Goal: Transaction & Acquisition: Book appointment/travel/reservation

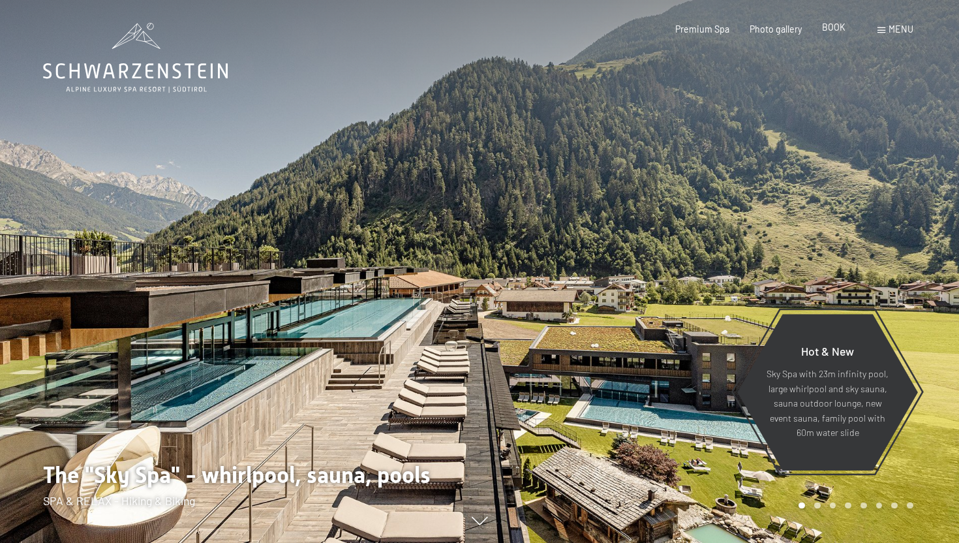
click at [827, 29] on font "BOOK" at bounding box center [833, 27] width 23 height 11
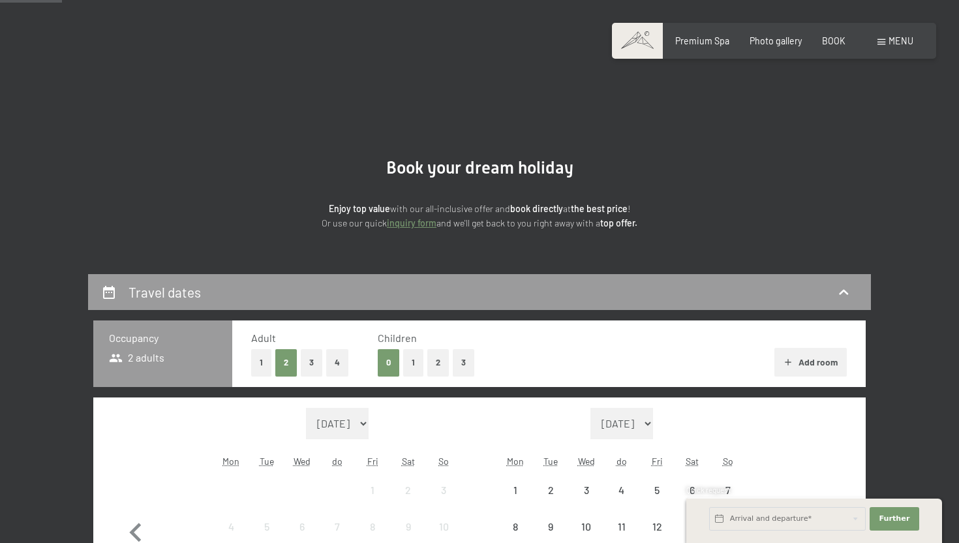
scroll to position [187, 0]
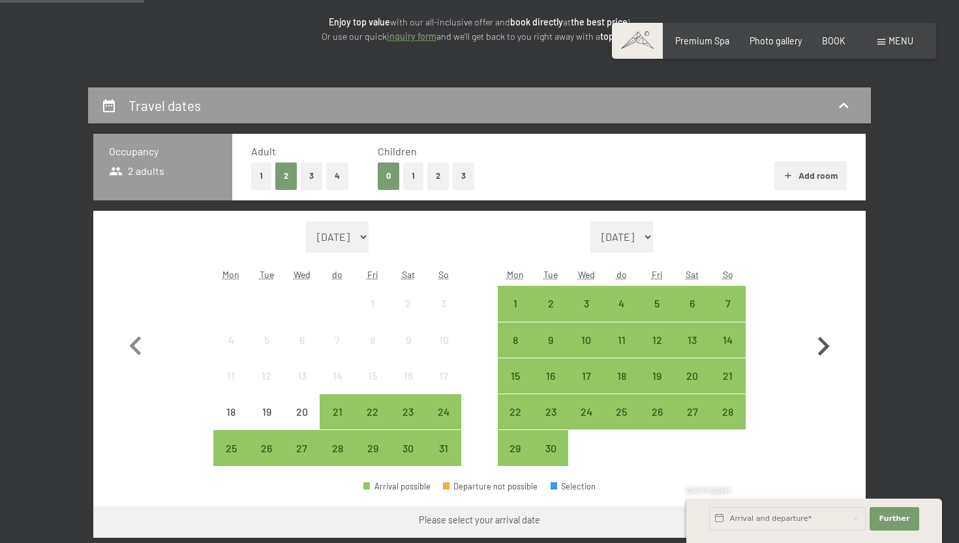
click at [819, 337] on icon "button" at bounding box center [823, 346] width 38 height 38
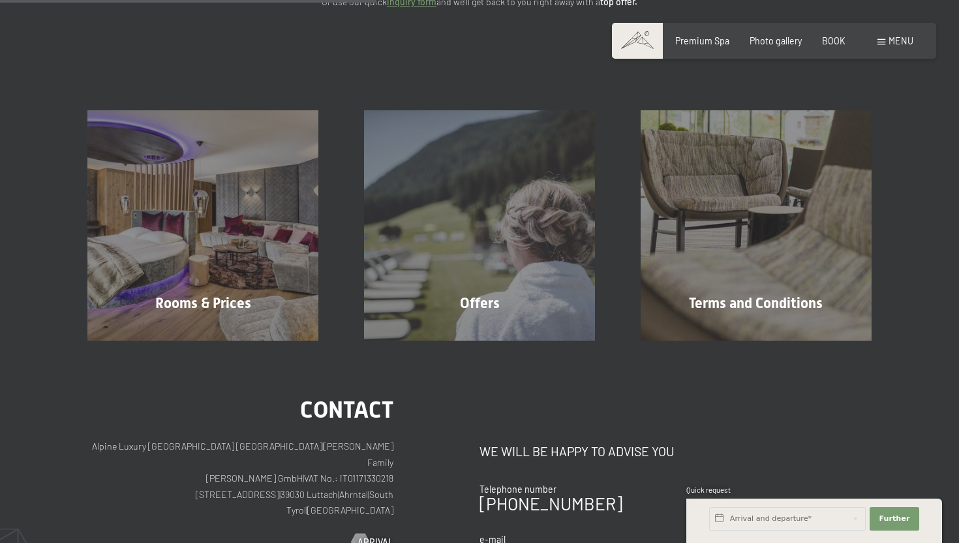
scroll to position [224, 0]
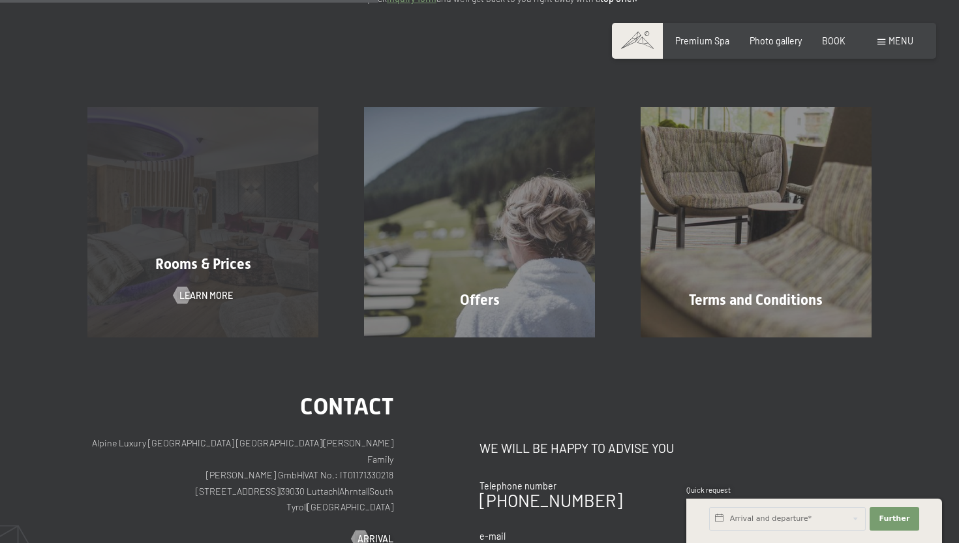
click at [271, 267] on div "Rooms & Prices" at bounding box center [203, 264] width 277 height 20
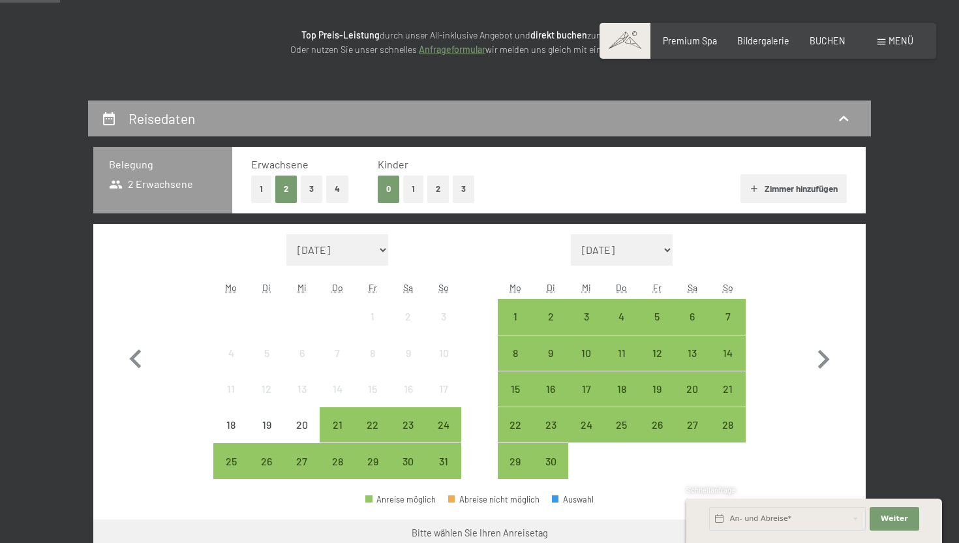
scroll to position [271, 0]
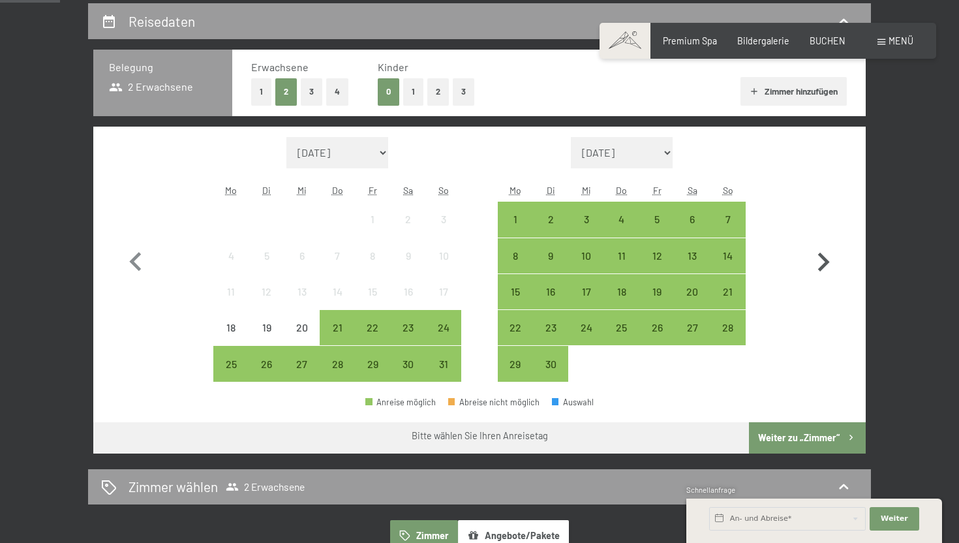
click at [818, 260] on icon "button" at bounding box center [823, 262] width 38 height 38
select select "2025-09-01"
select select "2025-10-01"
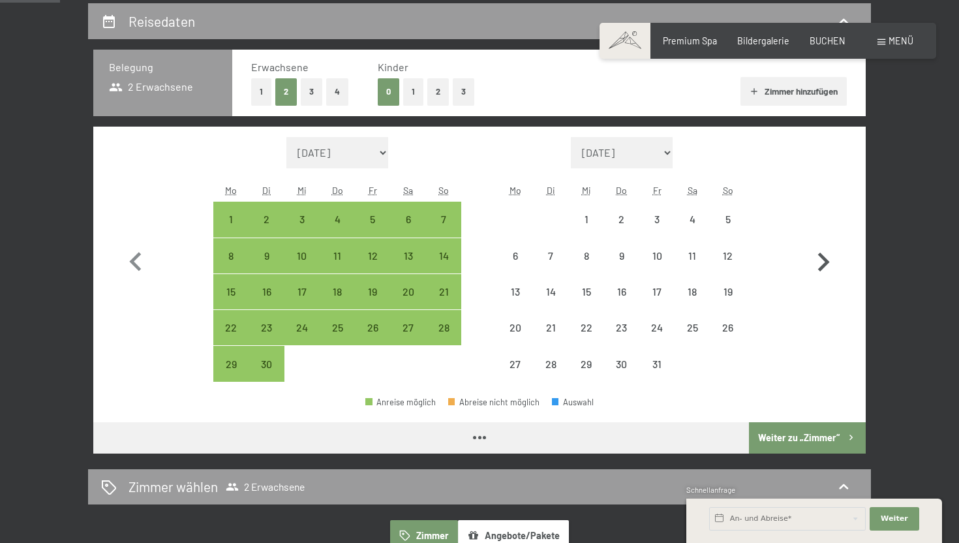
select select "2025-09-01"
select select "2025-10-01"
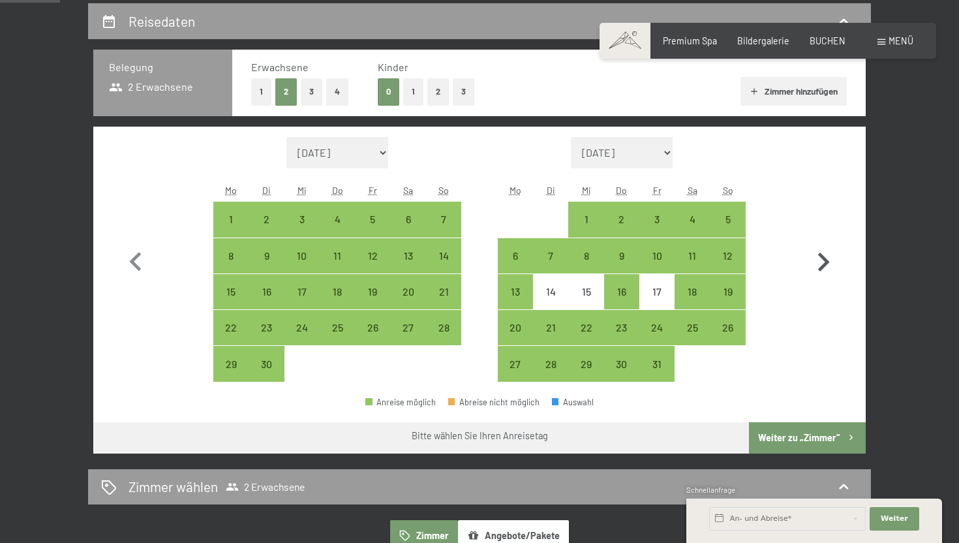
click at [818, 260] on icon "button" at bounding box center [823, 262] width 38 height 38
select select "2025-10-01"
select select "2025-11-01"
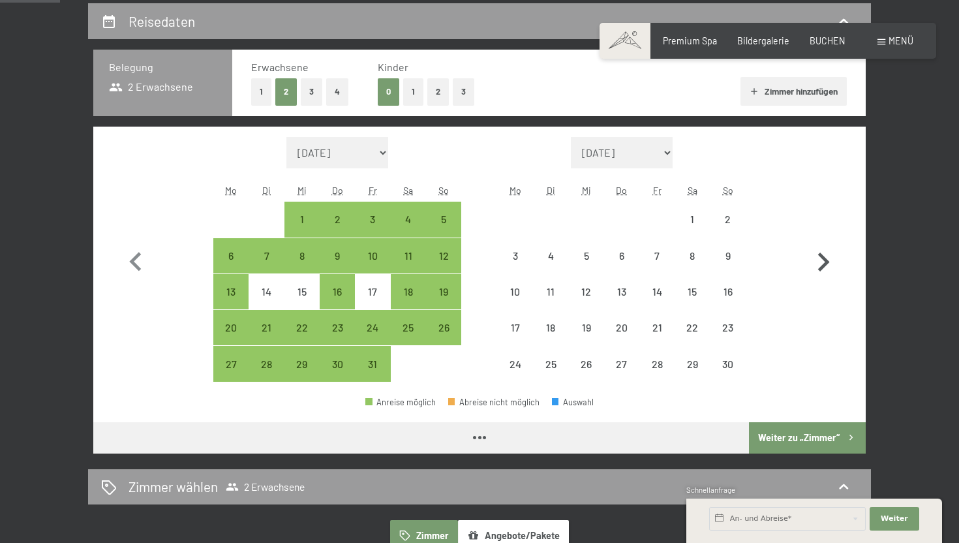
select select "[DATE]"
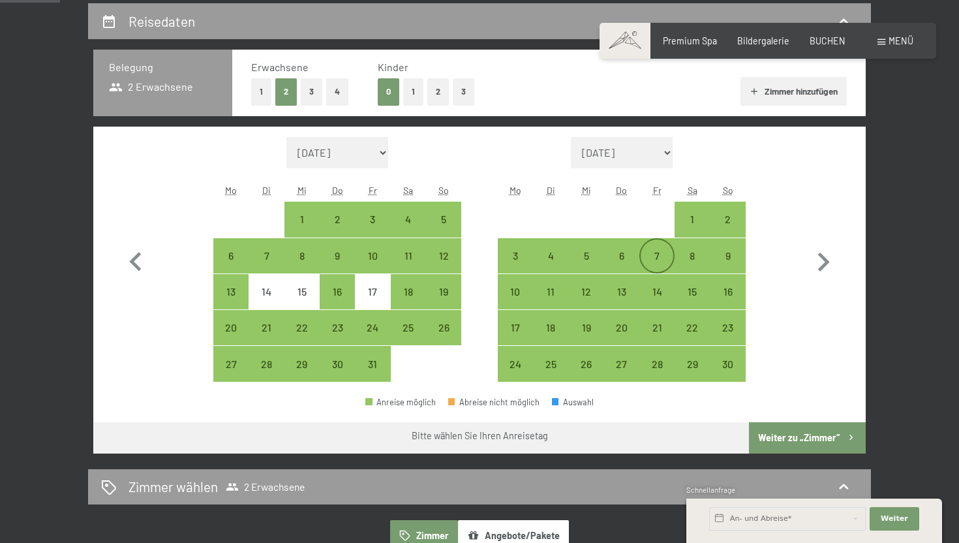
click at [666, 260] on div "7" at bounding box center [656, 266] width 33 height 33
select select "[DATE]"
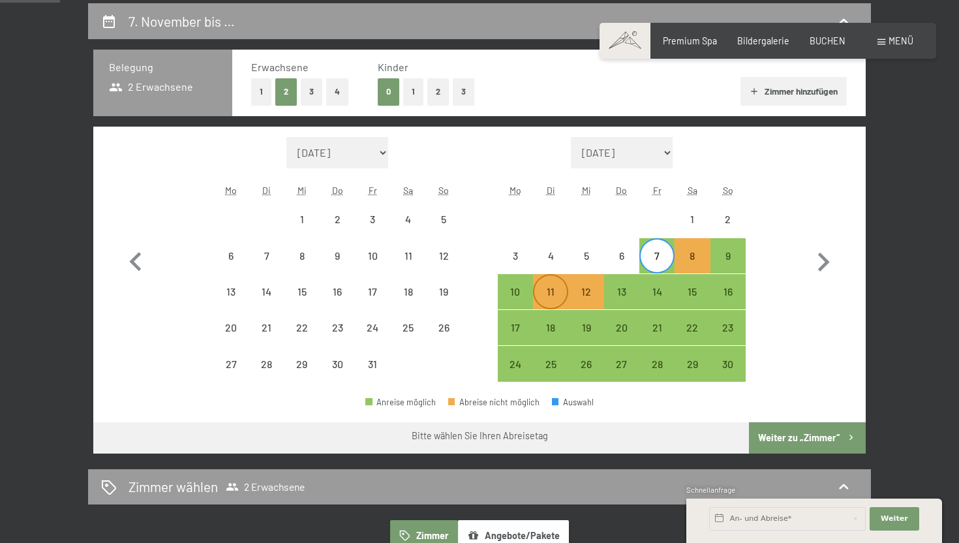
click at [548, 299] on div "11" at bounding box center [550, 302] width 33 height 33
select select "2025-10-01"
select select "2025-11-01"
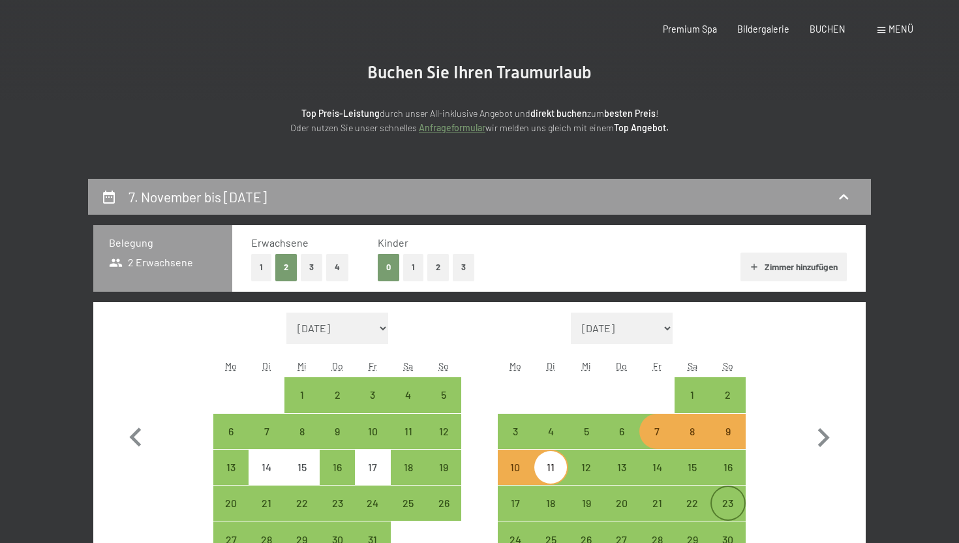
scroll to position [0, 0]
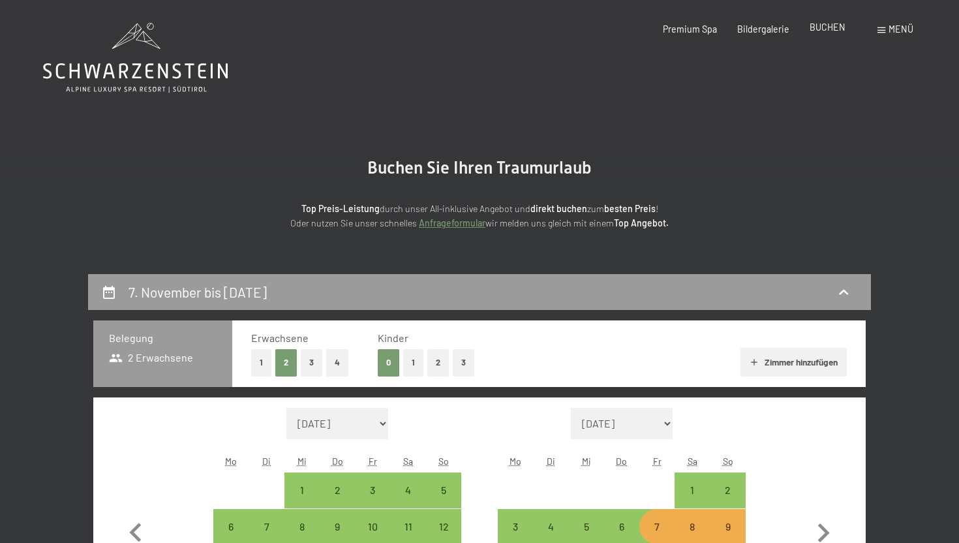
click at [823, 28] on span "BUCHEN" at bounding box center [827, 27] width 36 height 11
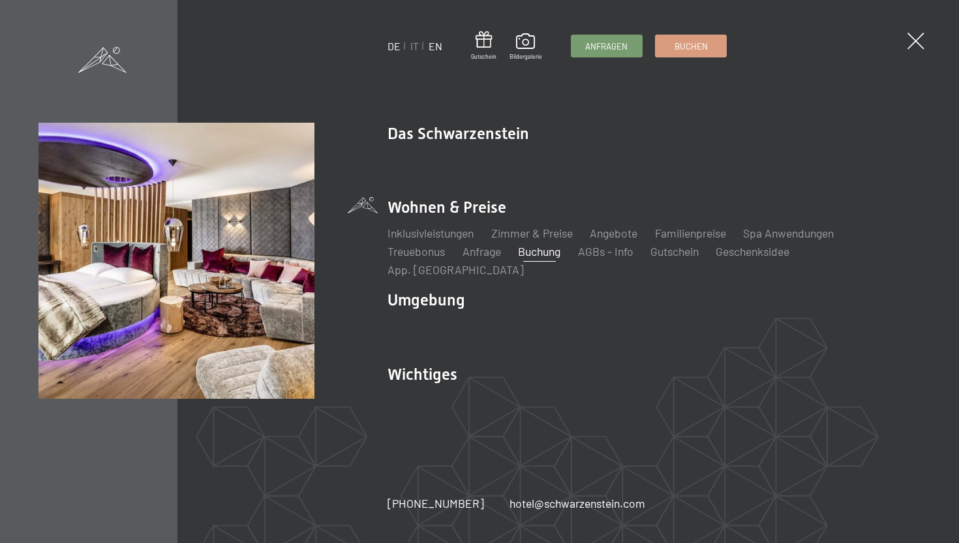
click at [436, 49] on link "EN" at bounding box center [435, 46] width 14 height 12
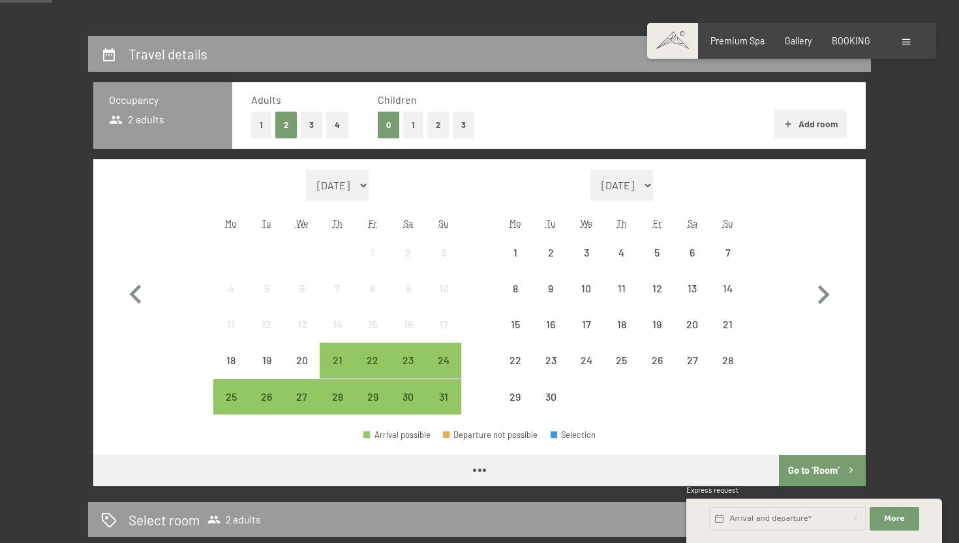
scroll to position [280, 0]
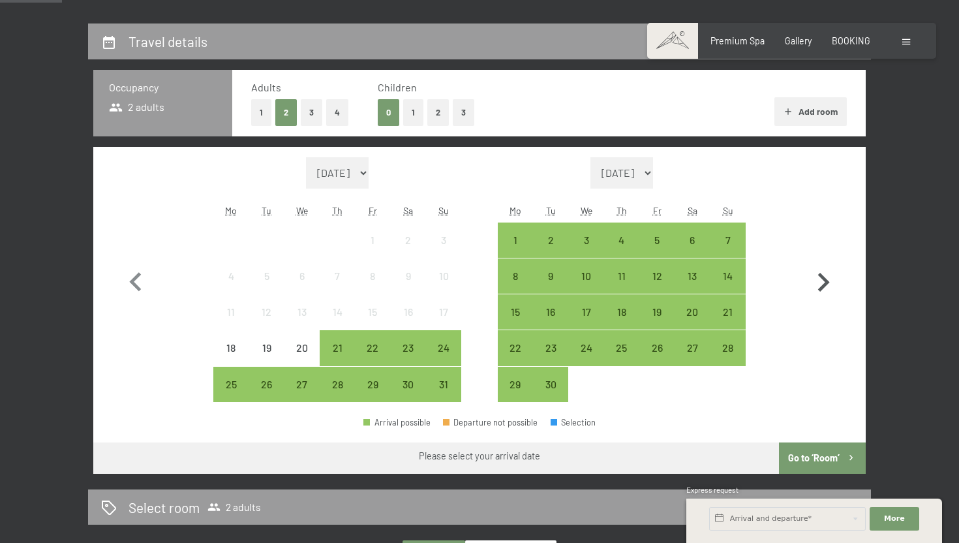
click at [816, 280] on icon "button" at bounding box center [823, 282] width 38 height 38
select select "[DATE]"
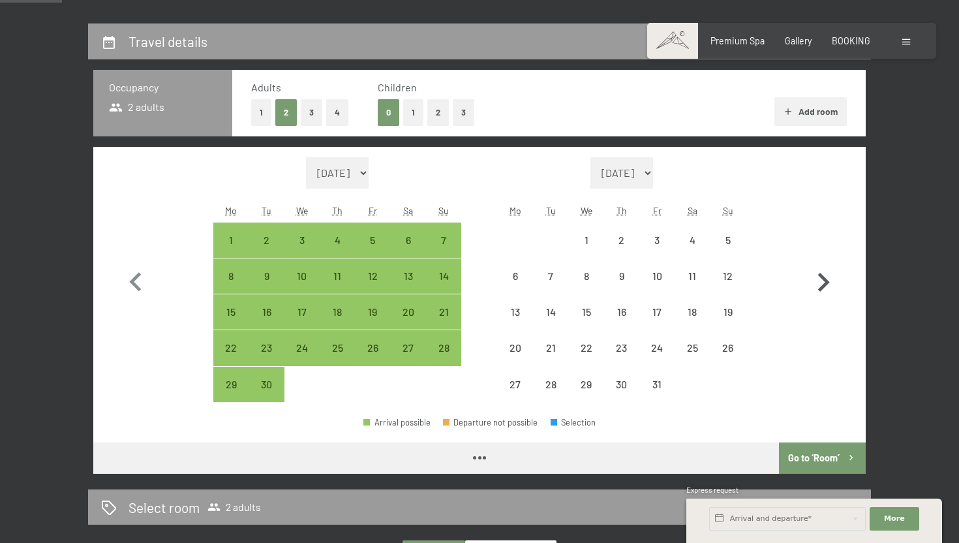
click at [816, 280] on icon "button" at bounding box center [823, 282] width 38 height 38
select select "2025-10-01"
select select "2025-11-01"
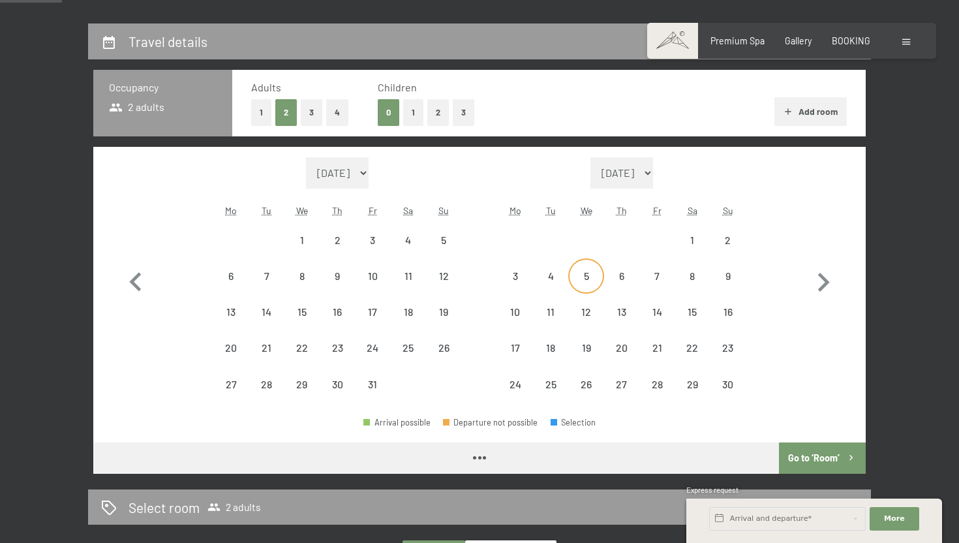
select select "[DATE]"
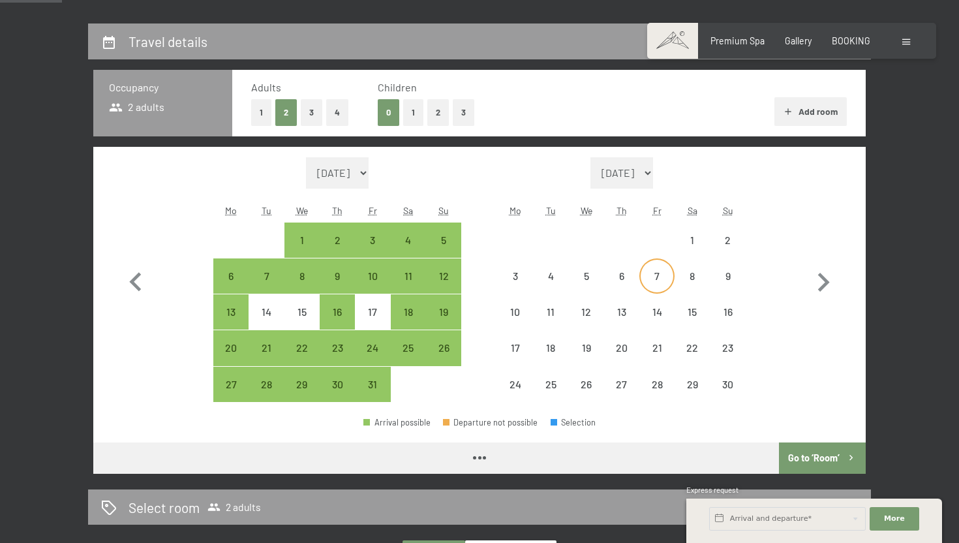
select select "[DATE]"
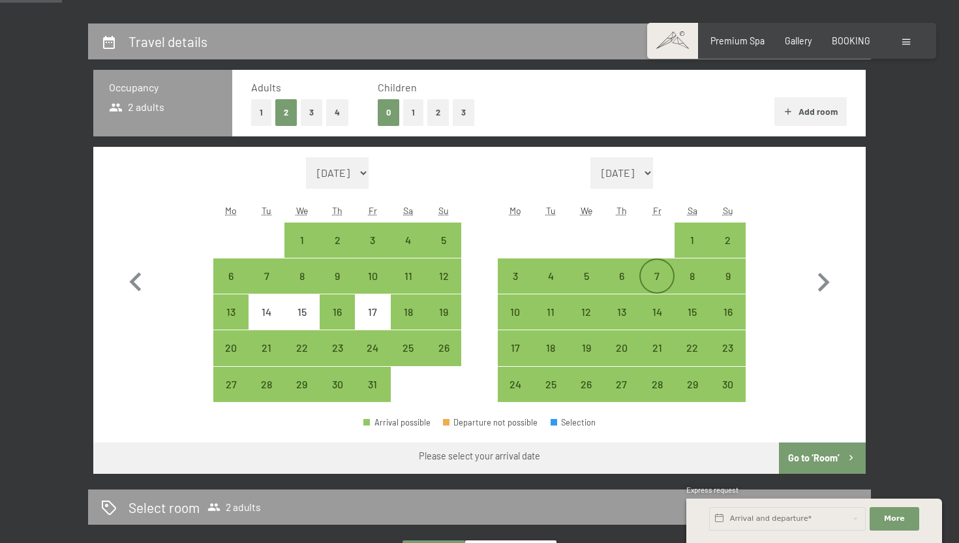
click at [650, 275] on div "7" at bounding box center [656, 287] width 33 height 33
select select "[DATE]"
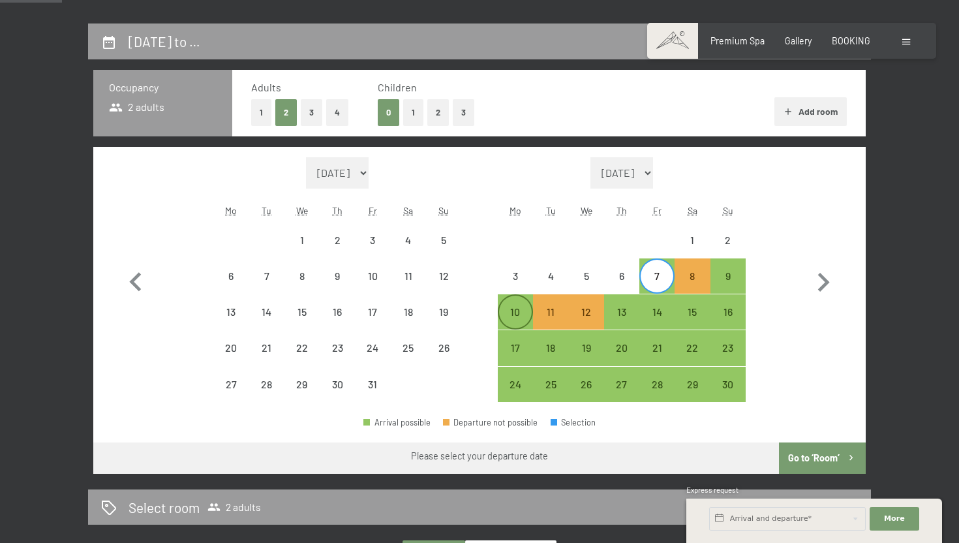
click at [511, 312] on div "10" at bounding box center [515, 323] width 33 height 33
select select "[DATE]"
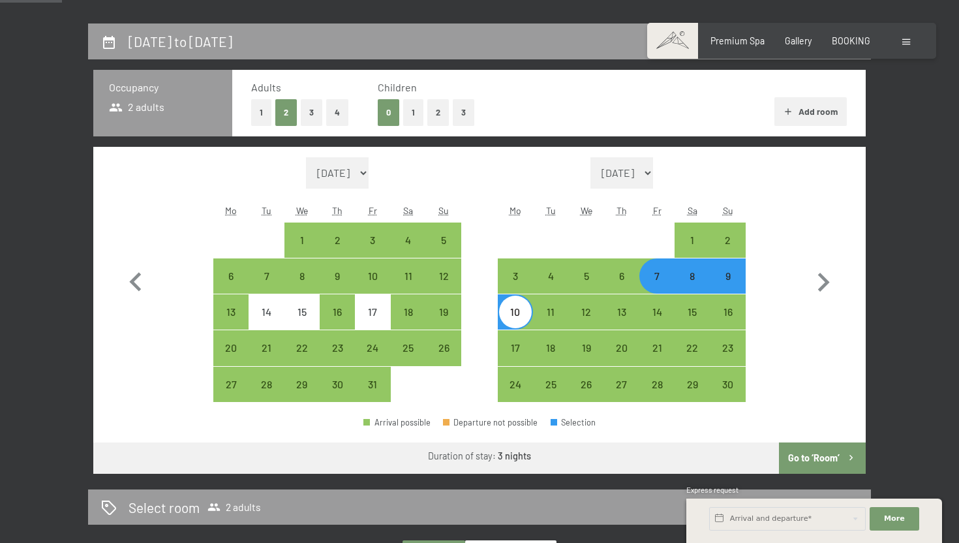
click at [837, 457] on button "Go to ‘Room’" at bounding box center [822, 457] width 87 height 31
select select "[DATE]"
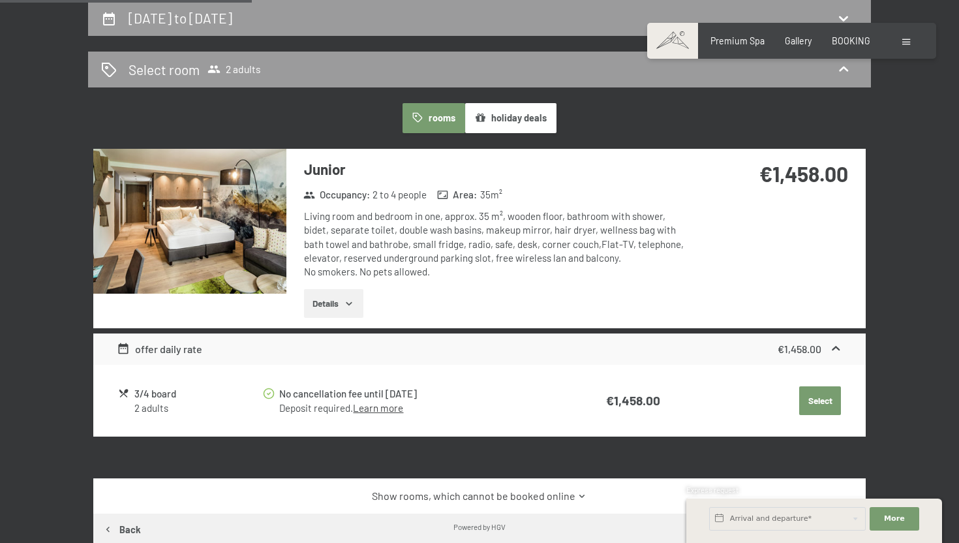
scroll to position [327, 0]
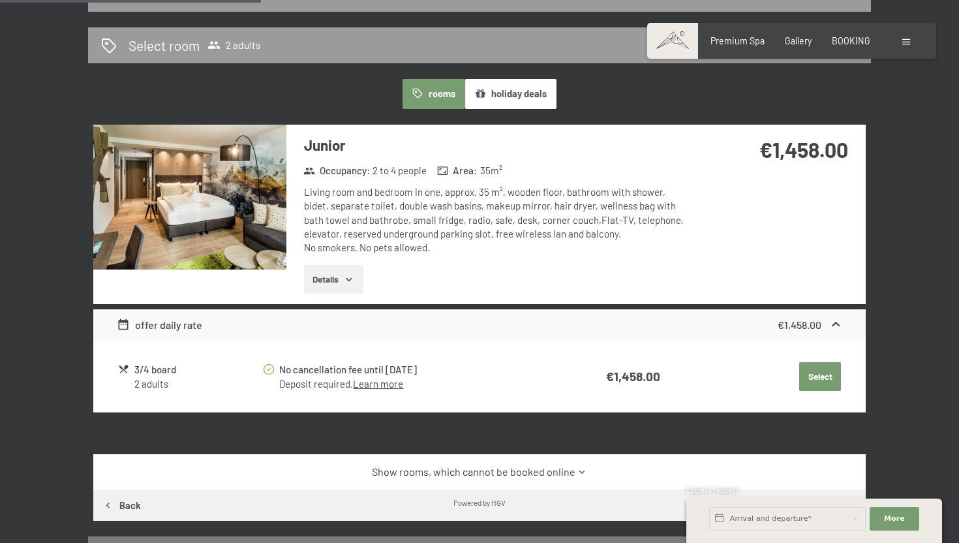
click at [412, 335] on div "offer daily rate €1,458.00" at bounding box center [479, 324] width 772 height 31
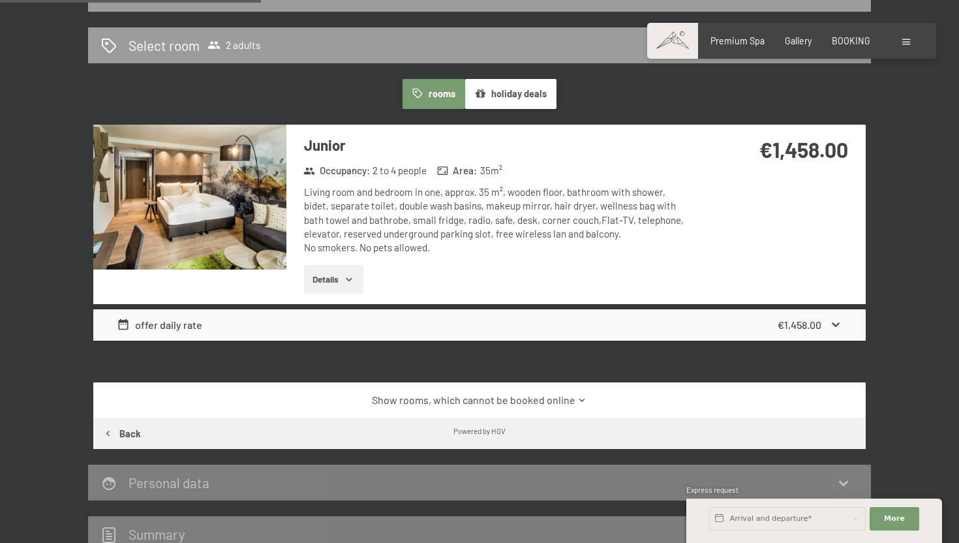
click at [412, 334] on div "offer daily rate €1,458.00" at bounding box center [479, 324] width 772 height 31
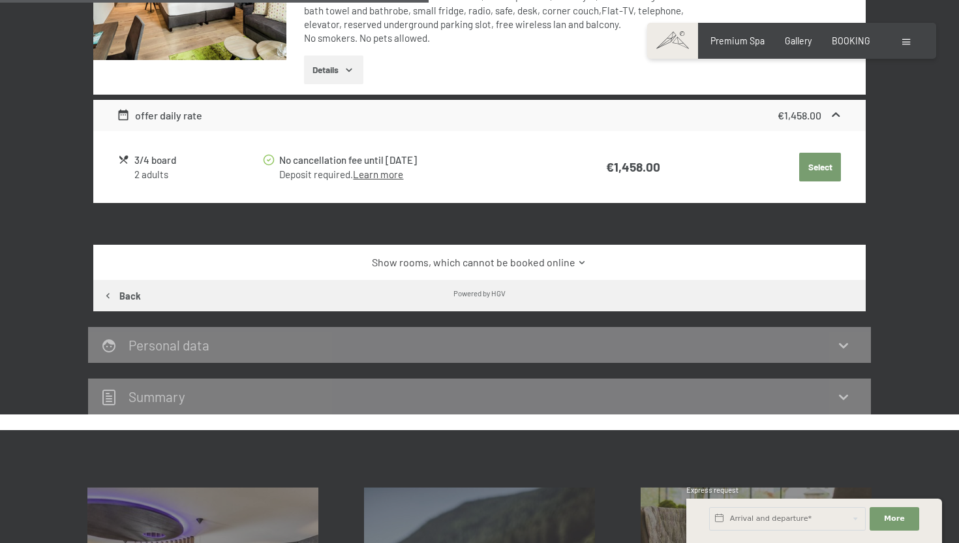
scroll to position [539, 0]
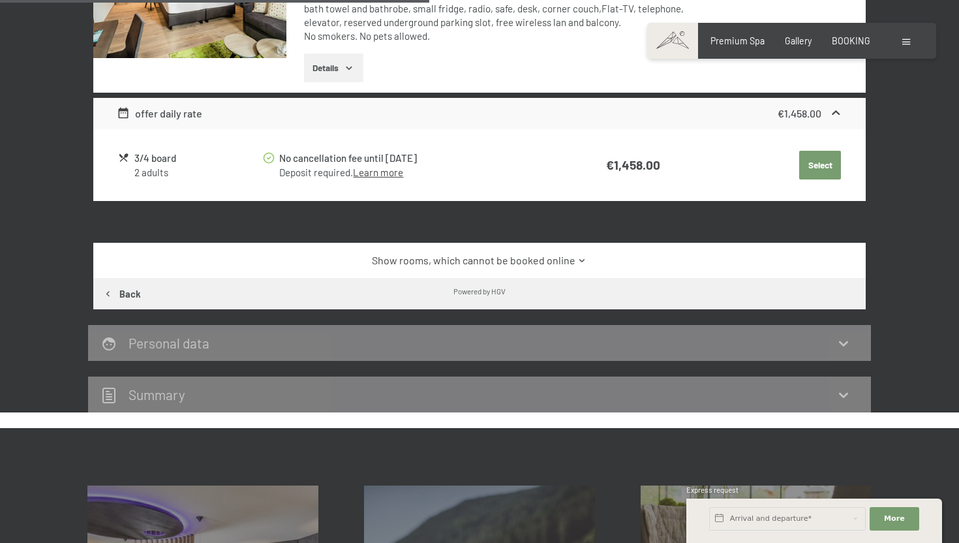
click at [822, 164] on button "Select" at bounding box center [820, 165] width 42 height 29
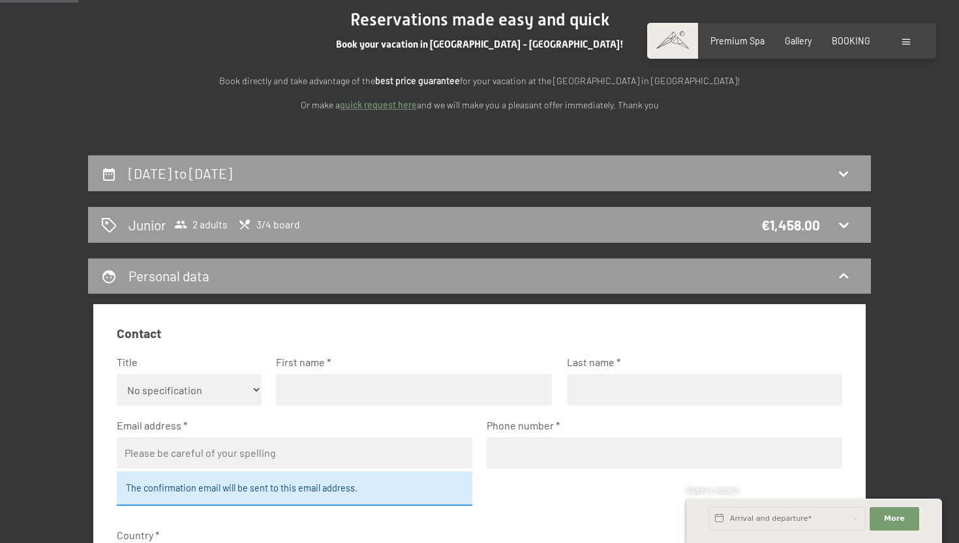
scroll to position [0, 0]
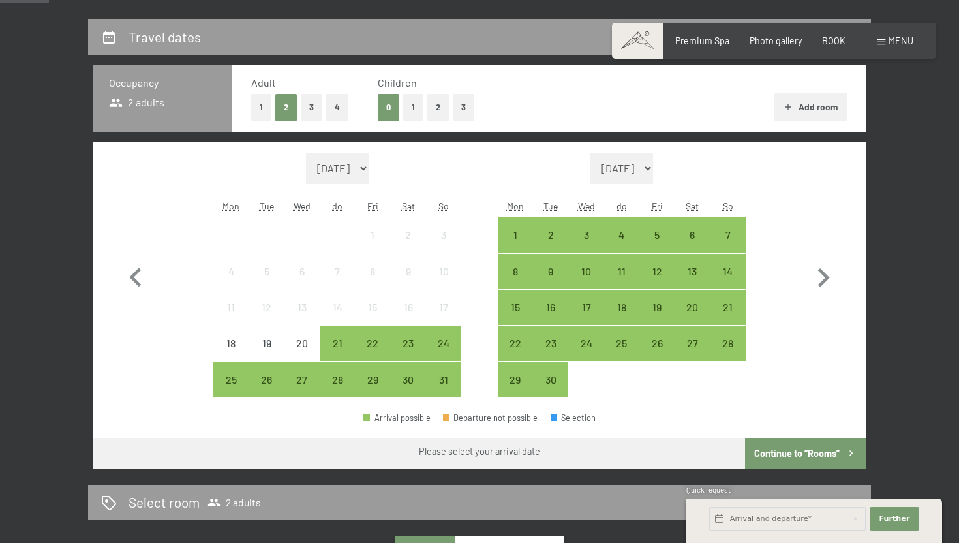
scroll to position [260, 0]
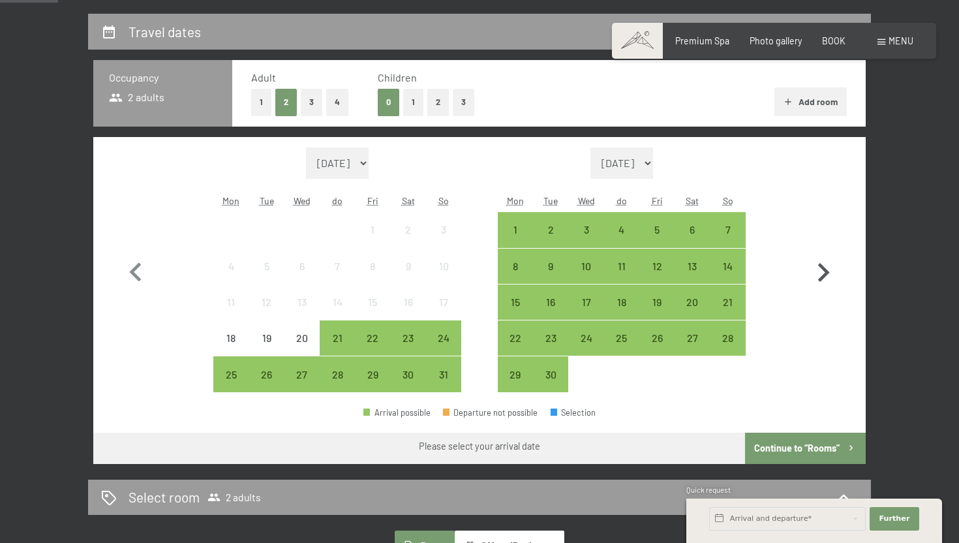
click at [823, 261] on icon "button" at bounding box center [823, 273] width 38 height 38
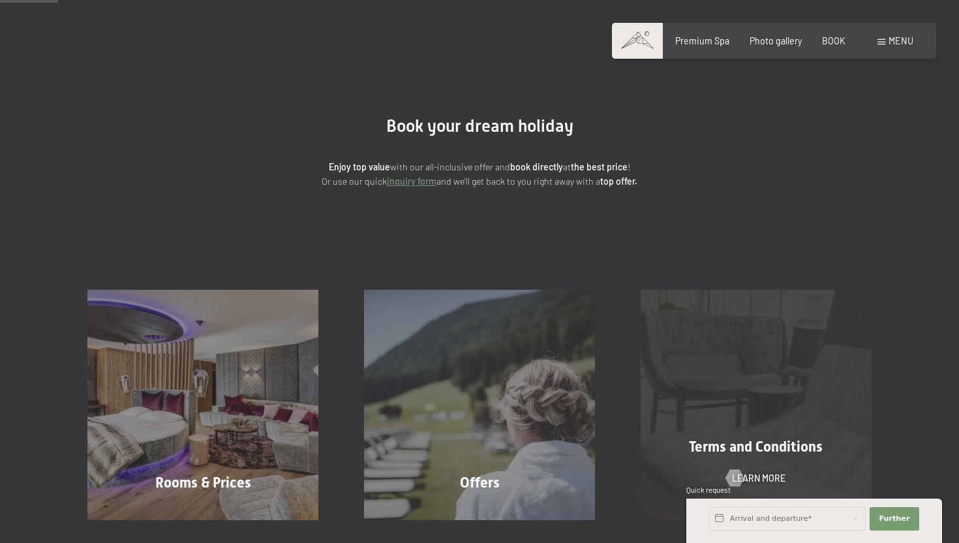
scroll to position [0, 0]
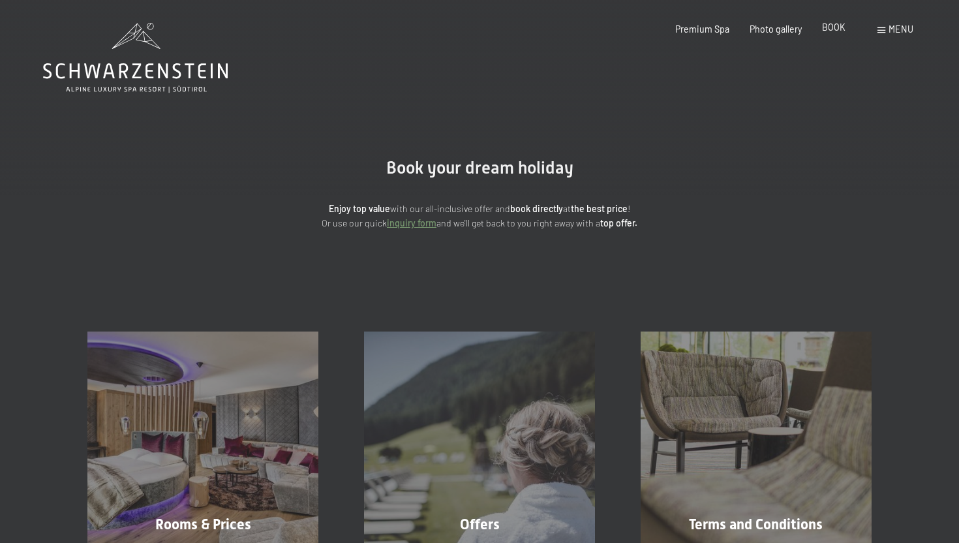
click at [837, 29] on font "BOOK" at bounding box center [833, 27] width 23 height 11
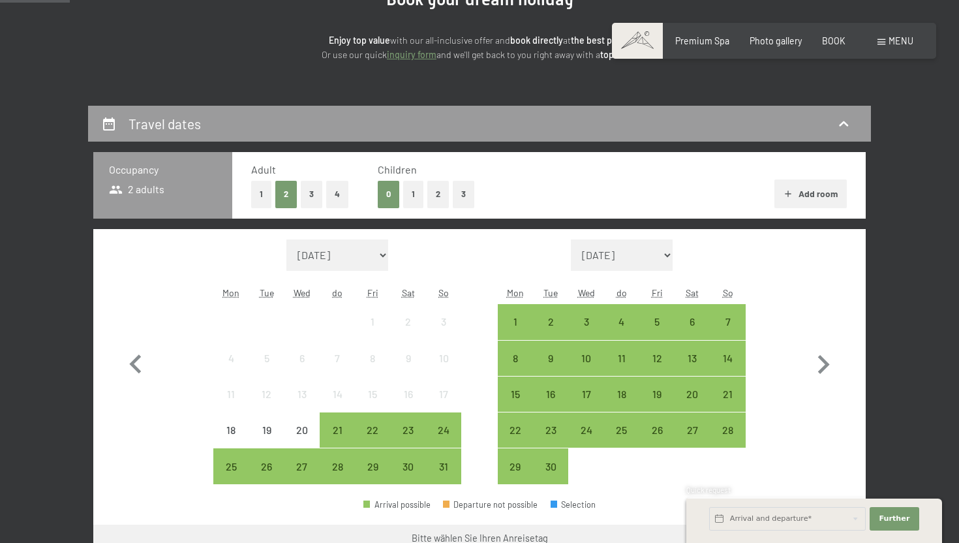
scroll to position [323, 0]
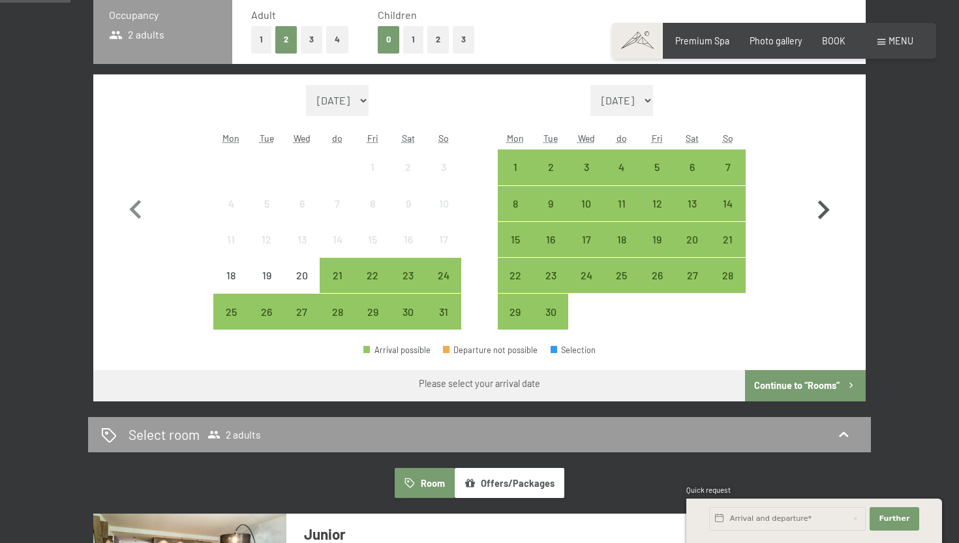
click at [826, 207] on icon "button" at bounding box center [824, 209] width 12 height 19
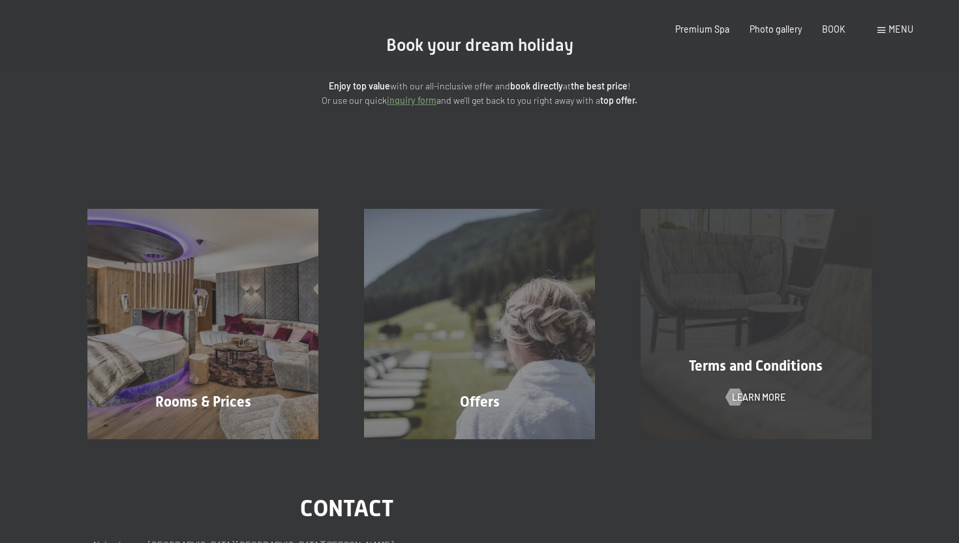
scroll to position [0, 0]
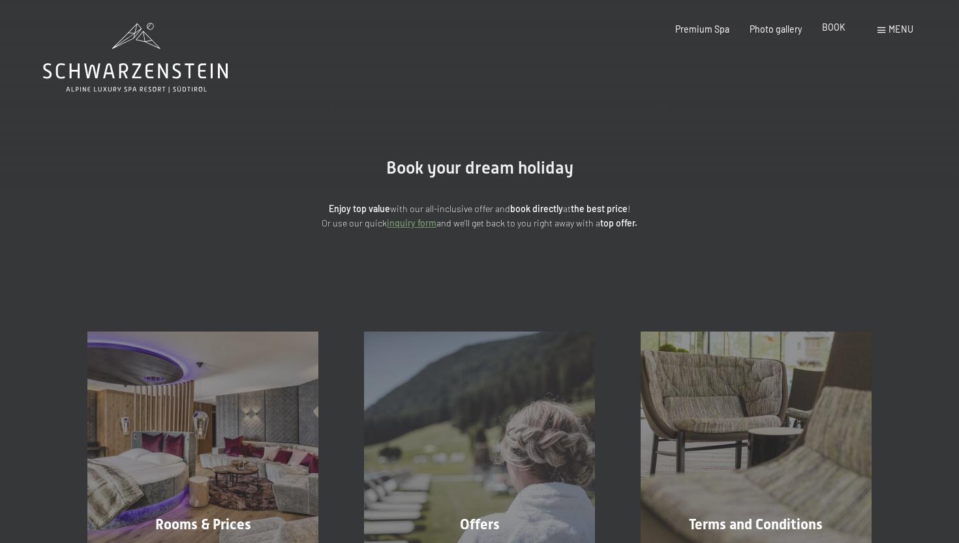
click at [828, 27] on font "BOOK" at bounding box center [833, 27] width 23 height 11
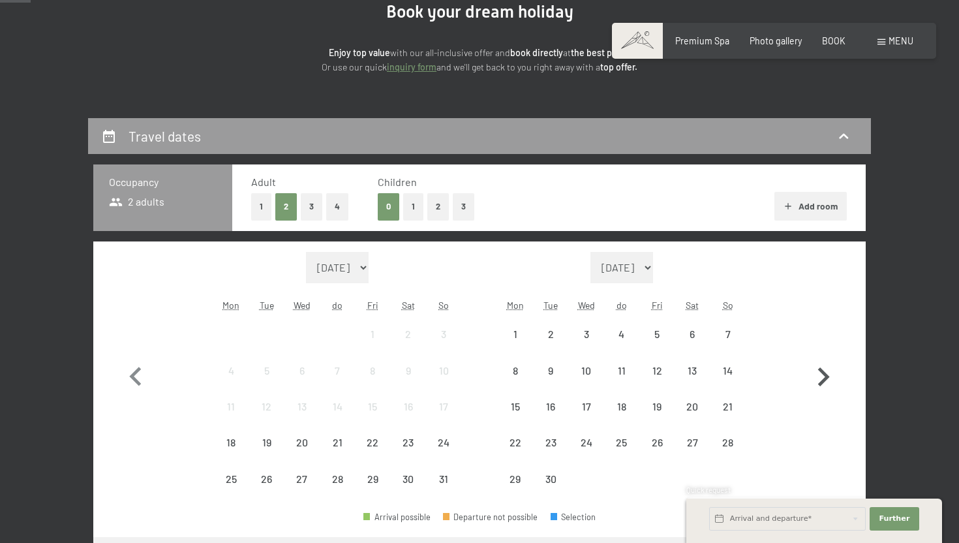
scroll to position [158, 0]
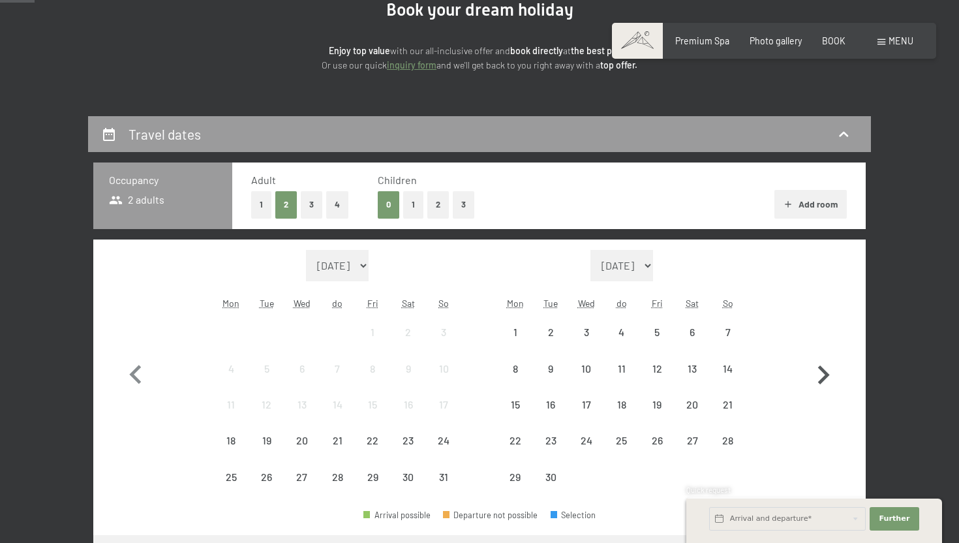
click at [819, 380] on icon "button" at bounding box center [823, 375] width 38 height 38
select select "[DATE]"
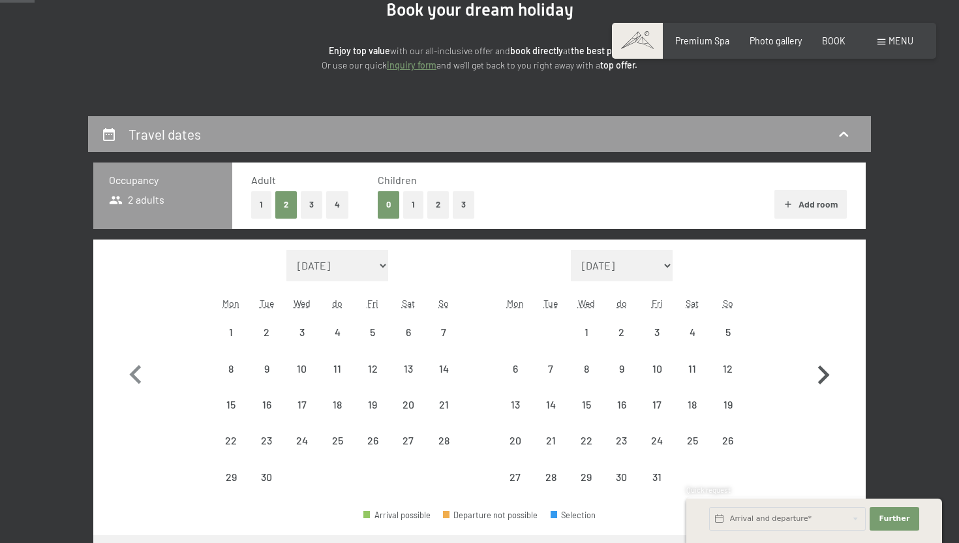
select select "[DATE]"
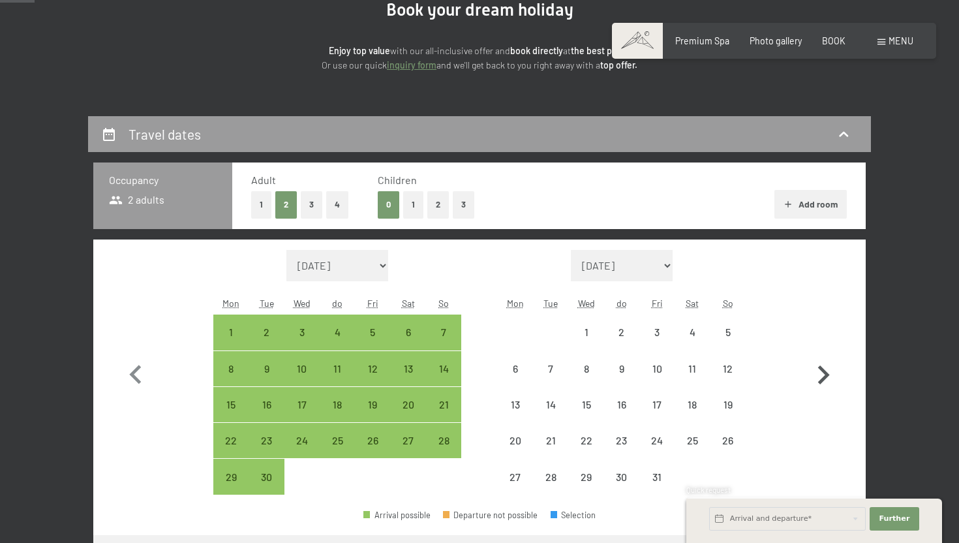
click at [819, 380] on icon "button" at bounding box center [823, 375] width 38 height 38
select select "[DATE]"
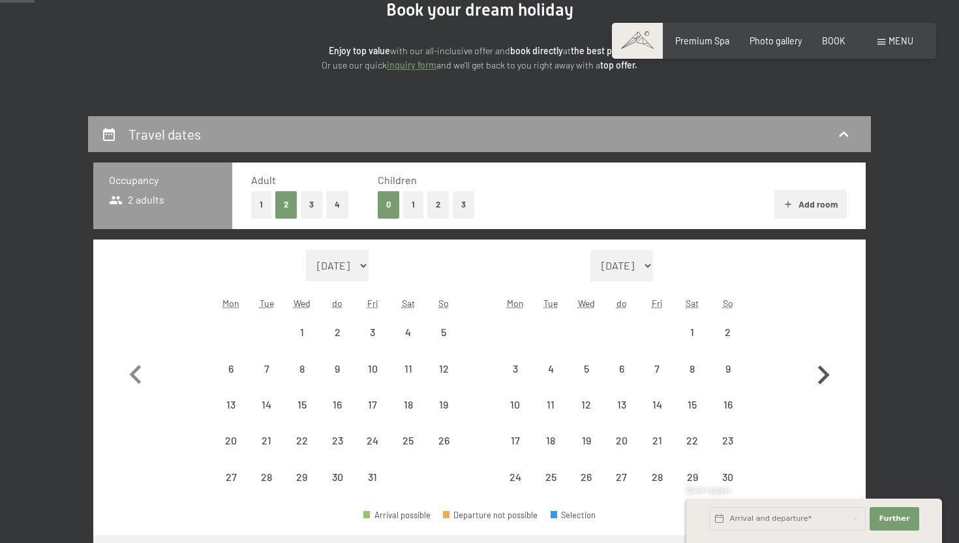
select select "[DATE]"
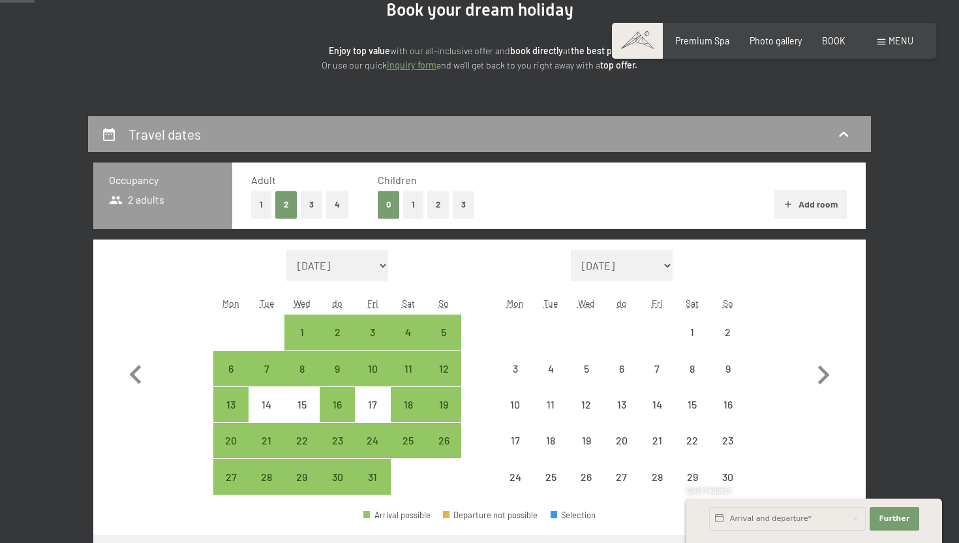
select select "[DATE]"
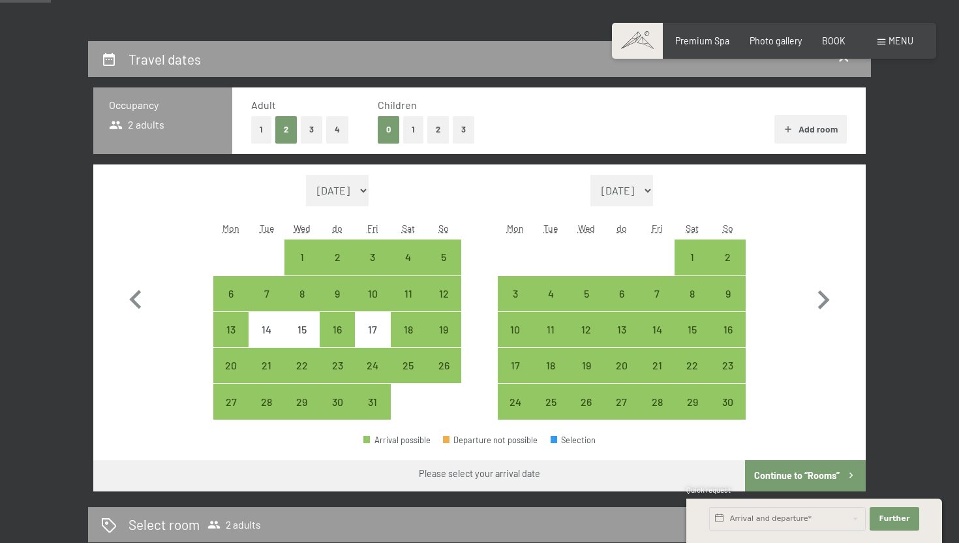
scroll to position [233, 0]
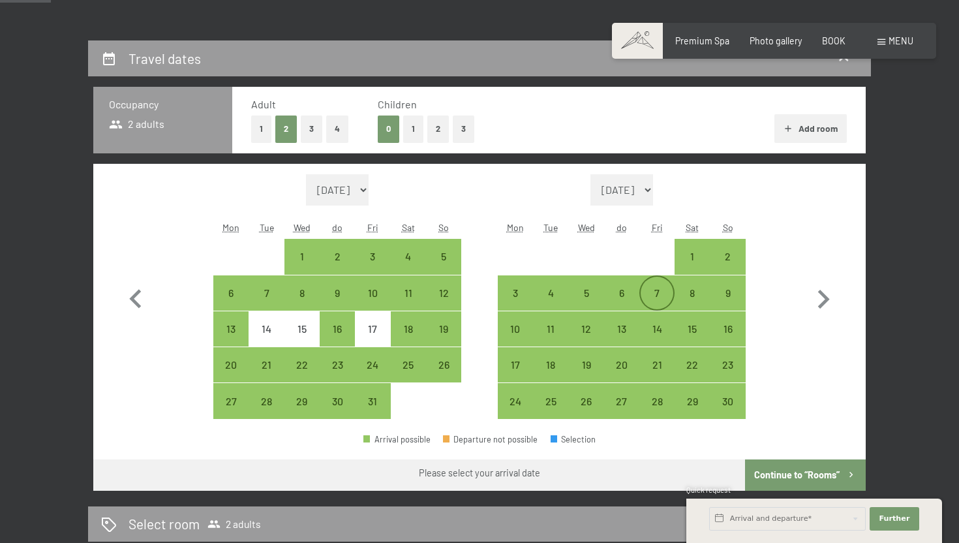
click at [653, 293] on div "7" at bounding box center [656, 304] width 33 height 33
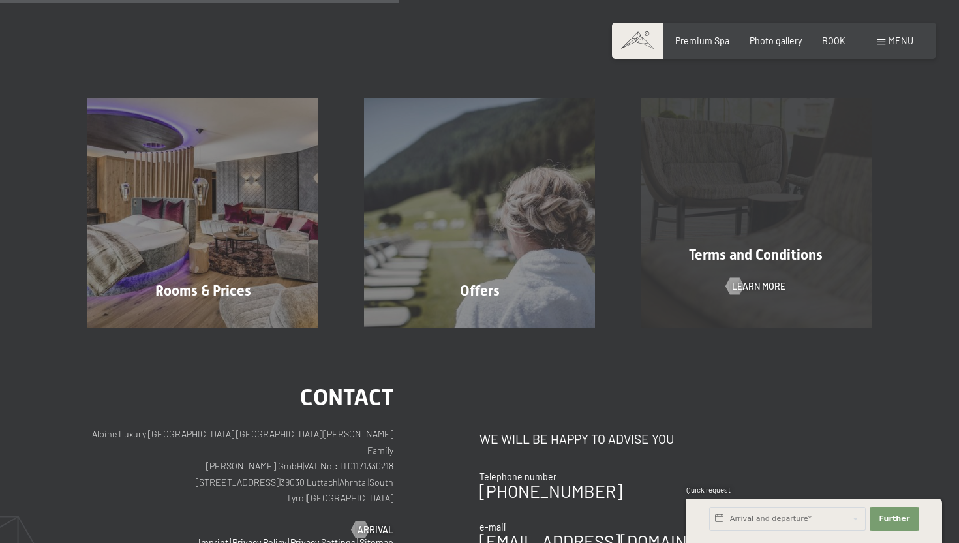
scroll to position [569, 0]
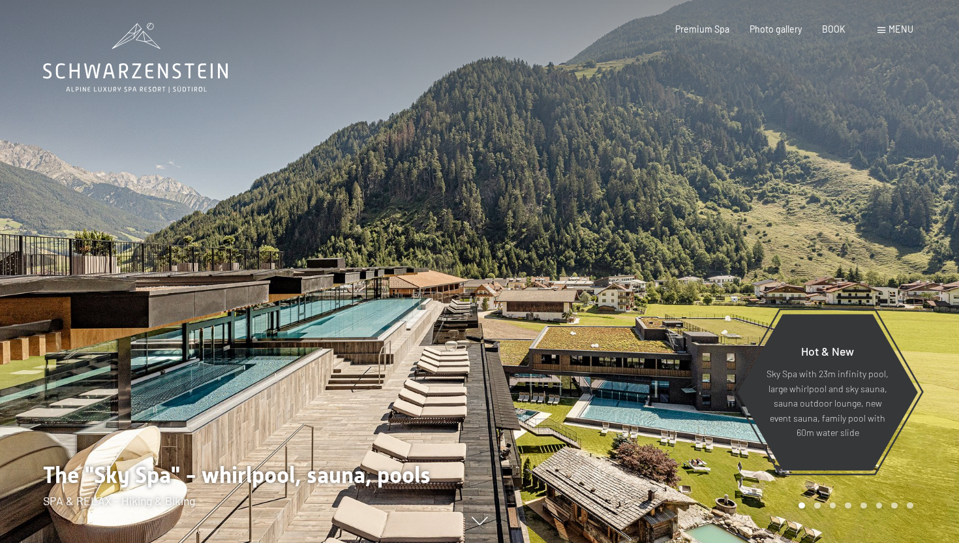
click at [893, 31] on font "menu" at bounding box center [900, 28] width 25 height 11
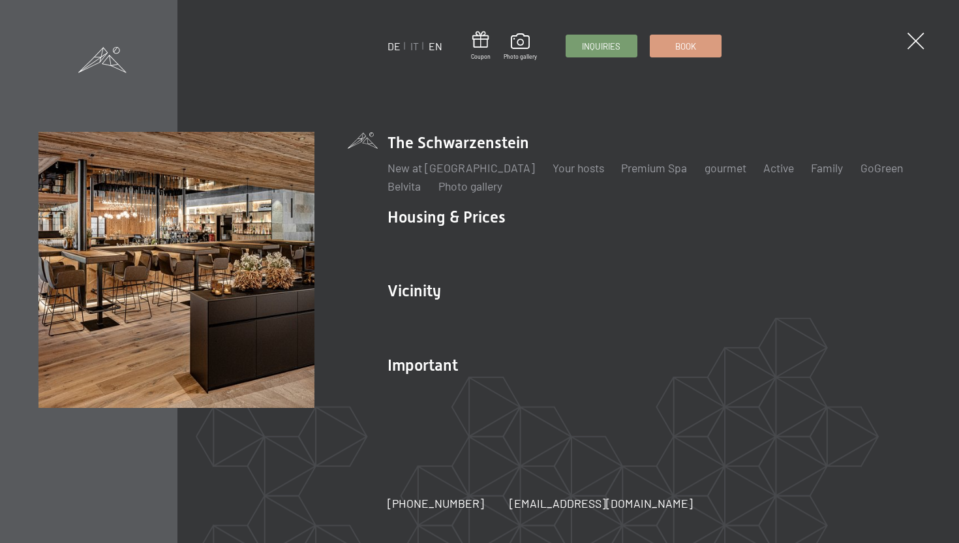
click at [428, 49] on font "EN" at bounding box center [435, 46] width 14 height 12
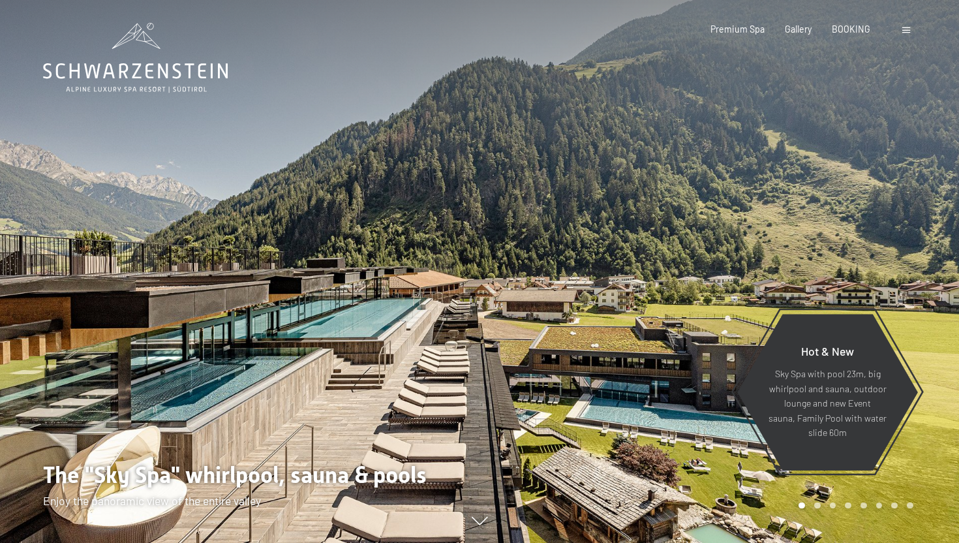
click at [902, 33] on div at bounding box center [907, 29] width 11 height 13
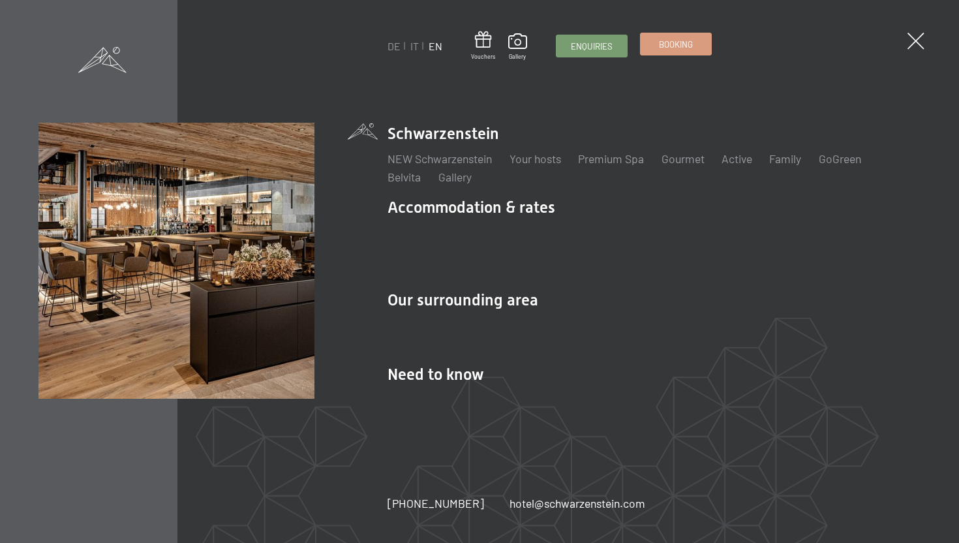
click at [689, 40] on span "Booking" at bounding box center [676, 44] width 34 height 12
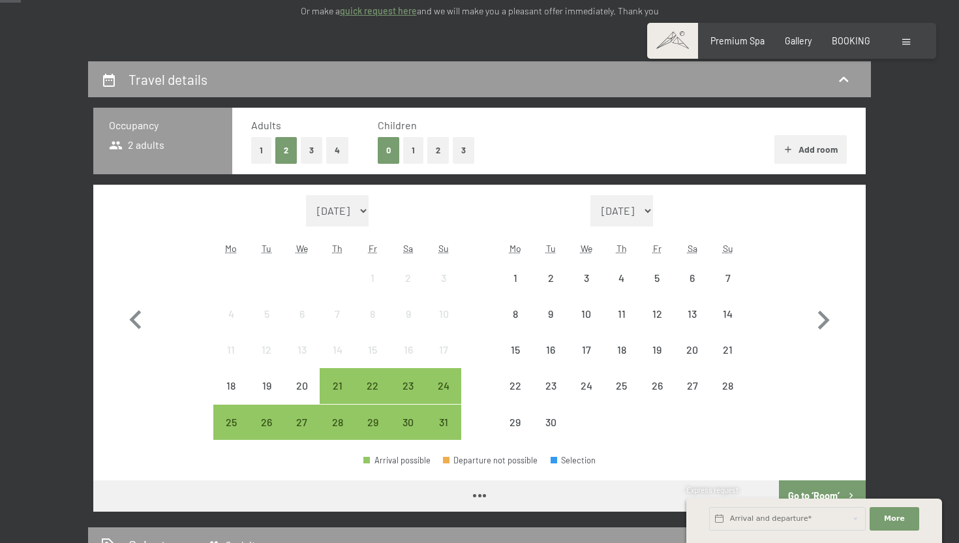
scroll to position [243, 0]
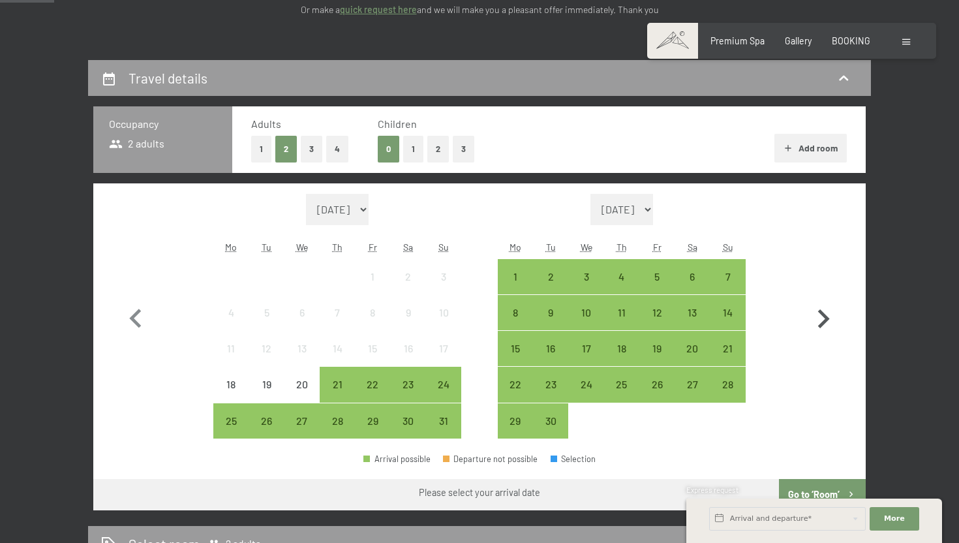
click at [820, 310] on icon "button" at bounding box center [824, 318] width 12 height 19
select select "[DATE]"
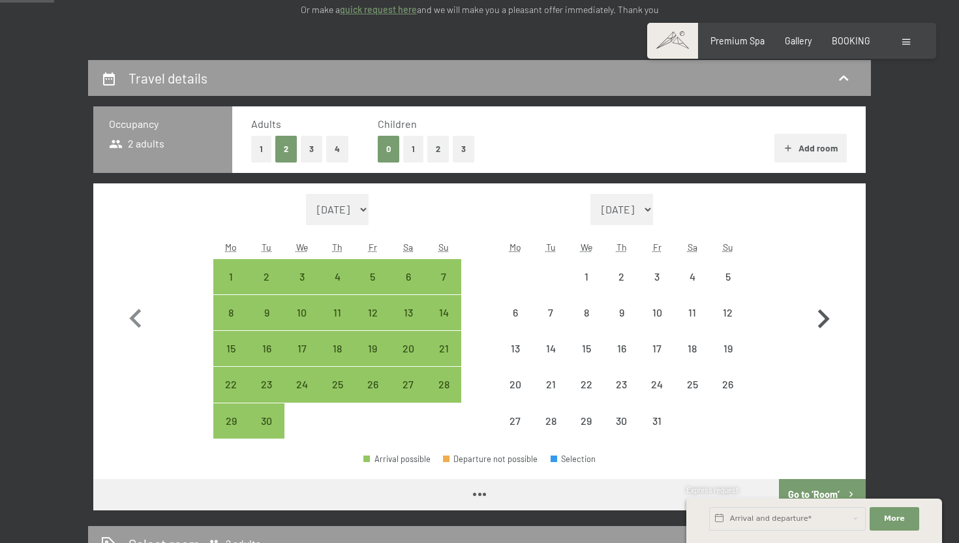
click at [820, 310] on icon "button" at bounding box center [824, 318] width 12 height 19
select select "[DATE]"
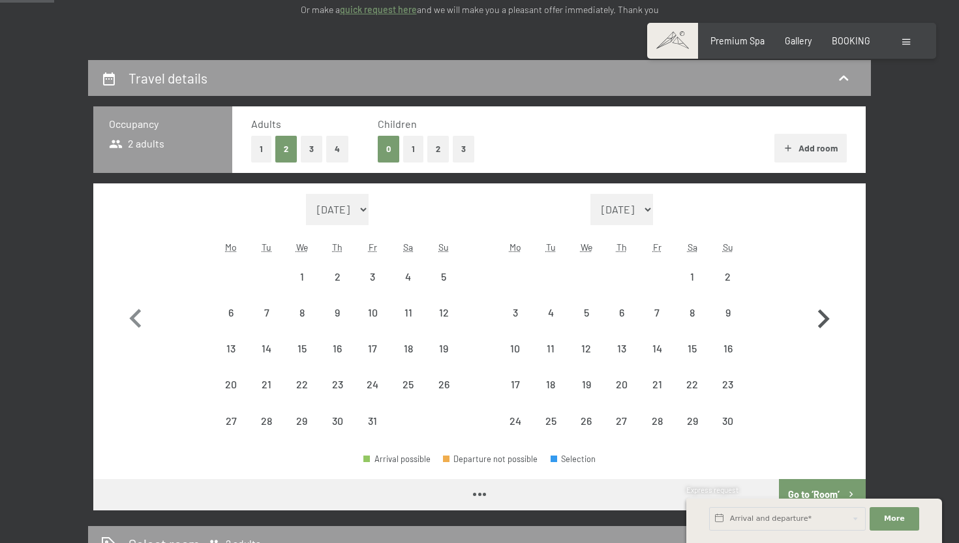
select select "[DATE]"
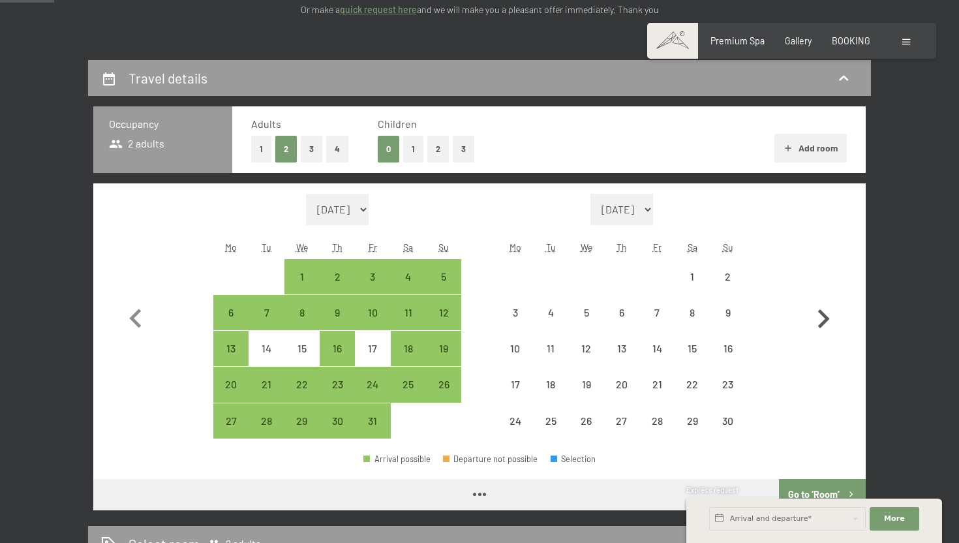
select select "[DATE]"
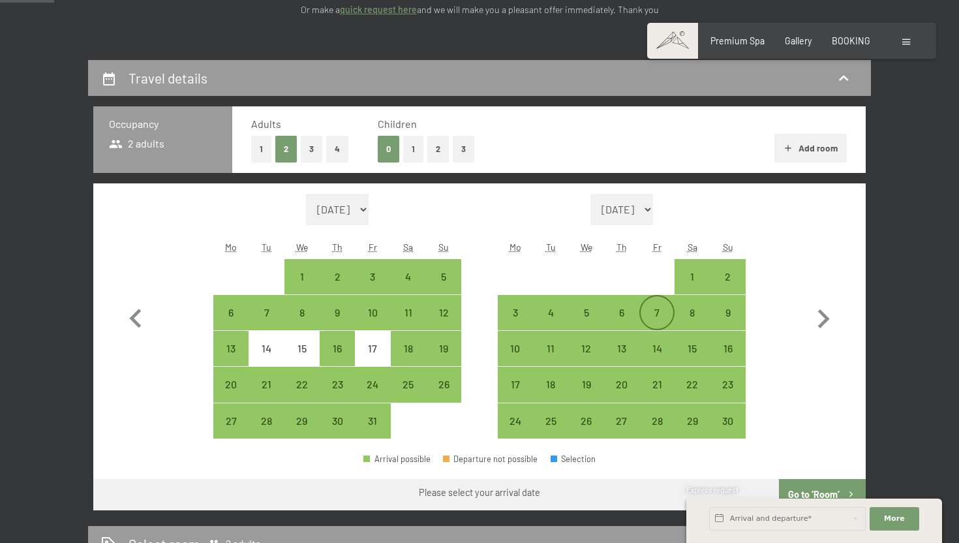
click at [665, 312] on div "7" at bounding box center [656, 323] width 33 height 33
select select "[DATE]"
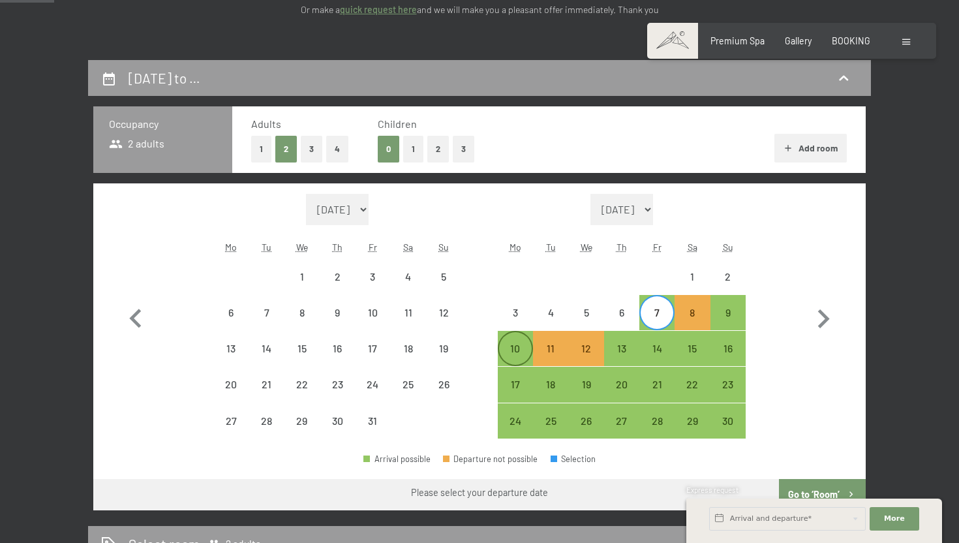
click at [526, 346] on div "10" at bounding box center [515, 359] width 33 height 33
select select "[DATE]"
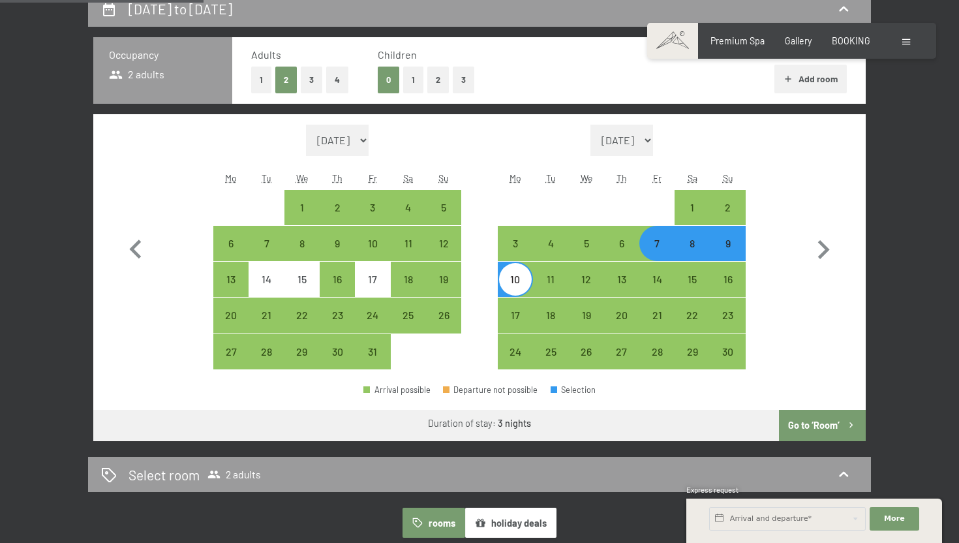
click at [822, 429] on button "Go to ‘Room’" at bounding box center [822, 425] width 87 height 31
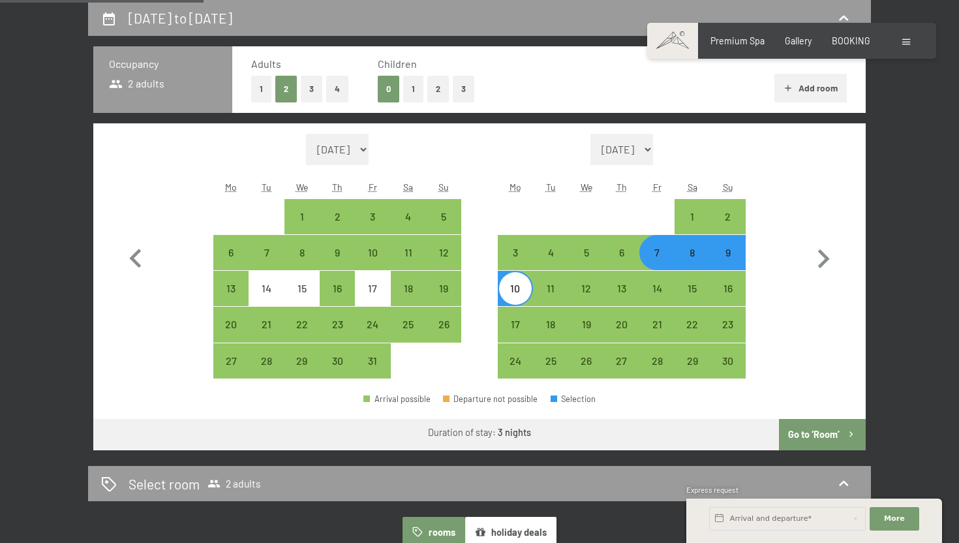
select select "[DATE]"
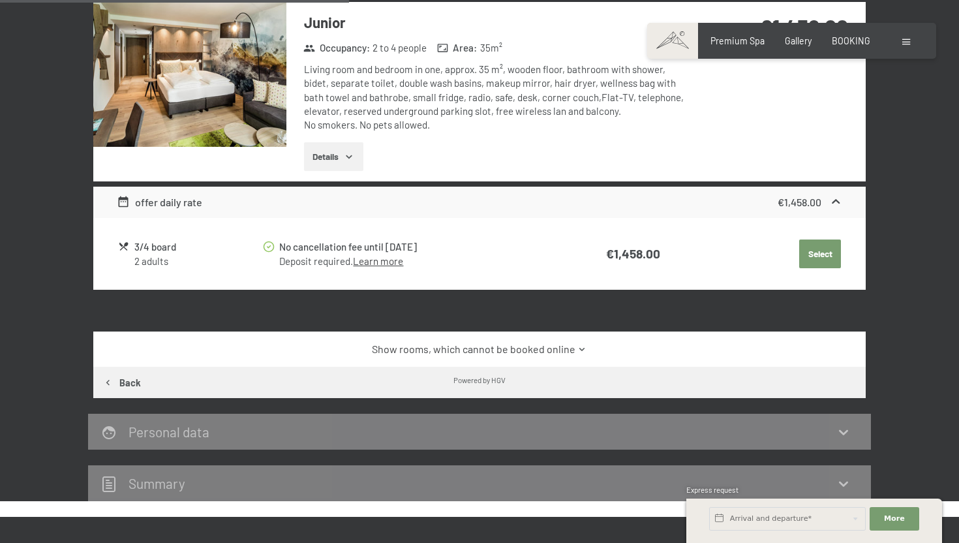
scroll to position [451, 0]
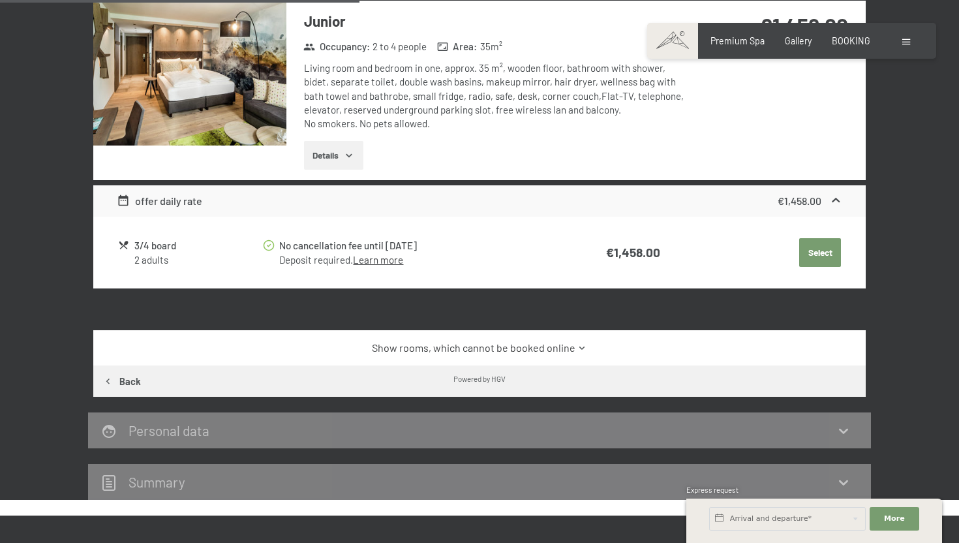
click at [812, 252] on button "Select" at bounding box center [820, 252] width 42 height 29
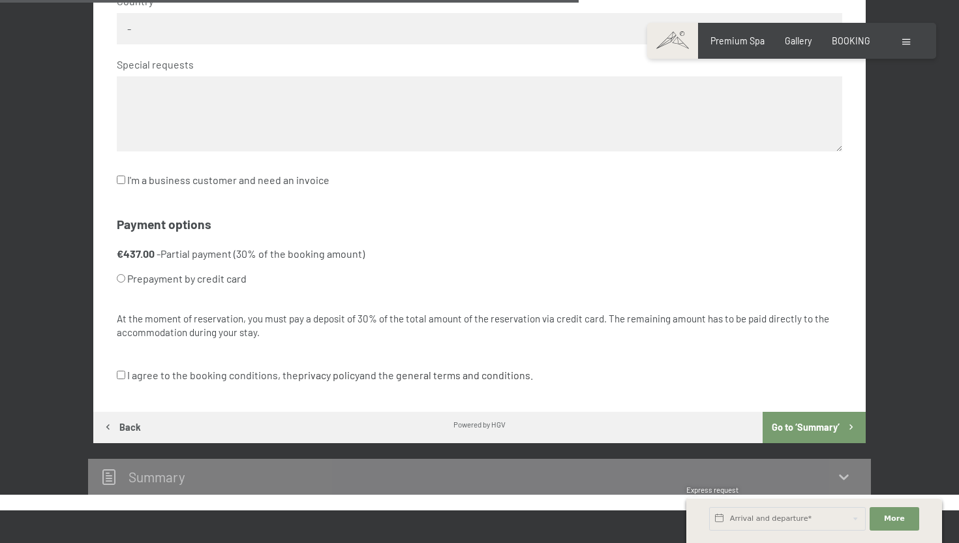
scroll to position [359, 0]
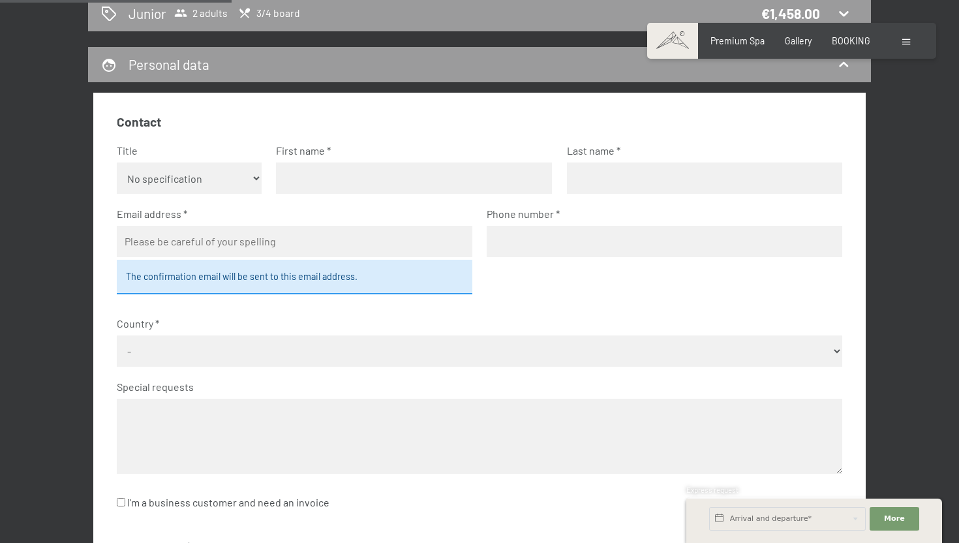
click at [397, 236] on input "email" at bounding box center [294, 241] width 355 height 31
type input "aFqF"
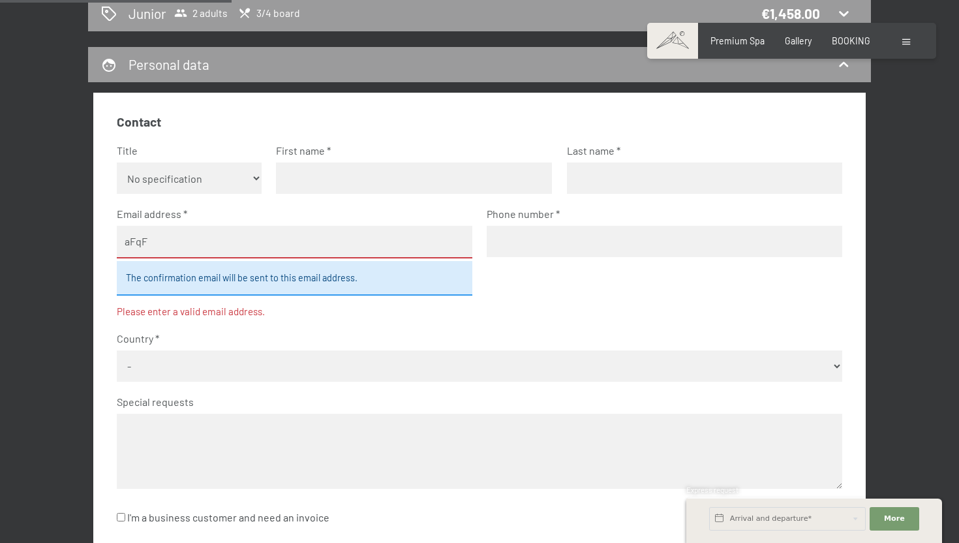
click at [440, 180] on input "text" at bounding box center [414, 177] width 276 height 31
type input "QFQ"
click at [635, 170] on input "text" at bounding box center [705, 177] width 276 height 31
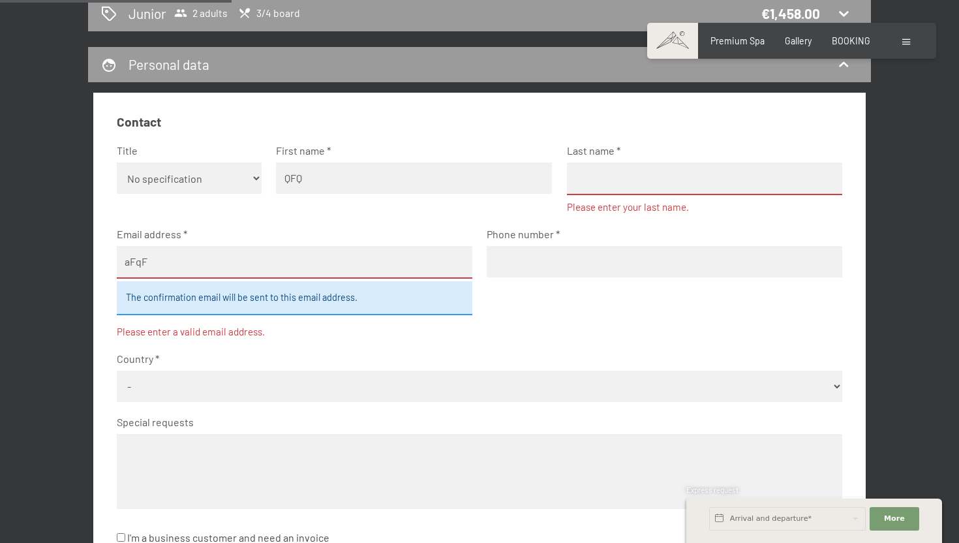
click at [384, 234] on div "Email address aFqF The confirmation email will be sent to this email address. P…" at bounding box center [294, 283] width 355 height 112
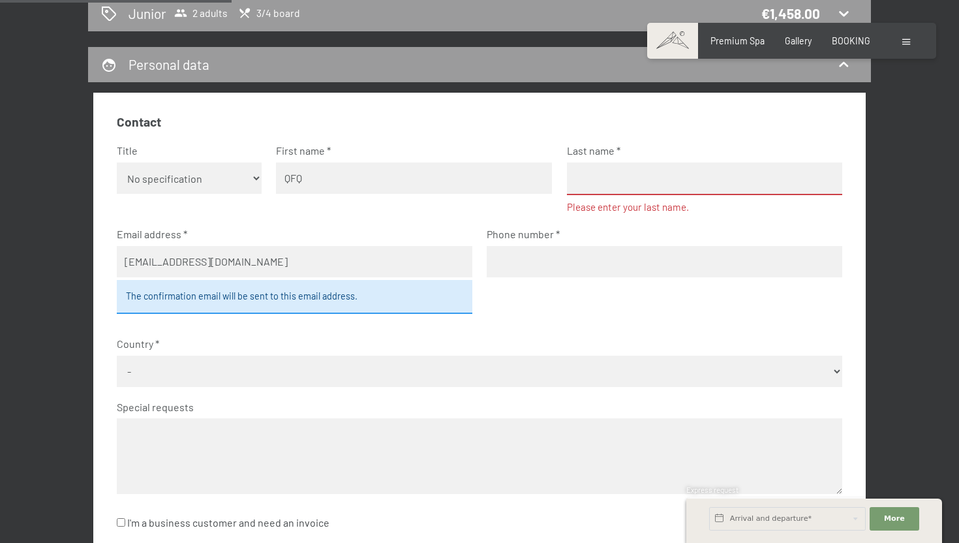
type input "[EMAIL_ADDRESS][DOMAIN_NAME]"
click at [646, 166] on input "text" at bounding box center [705, 178] width 276 height 33
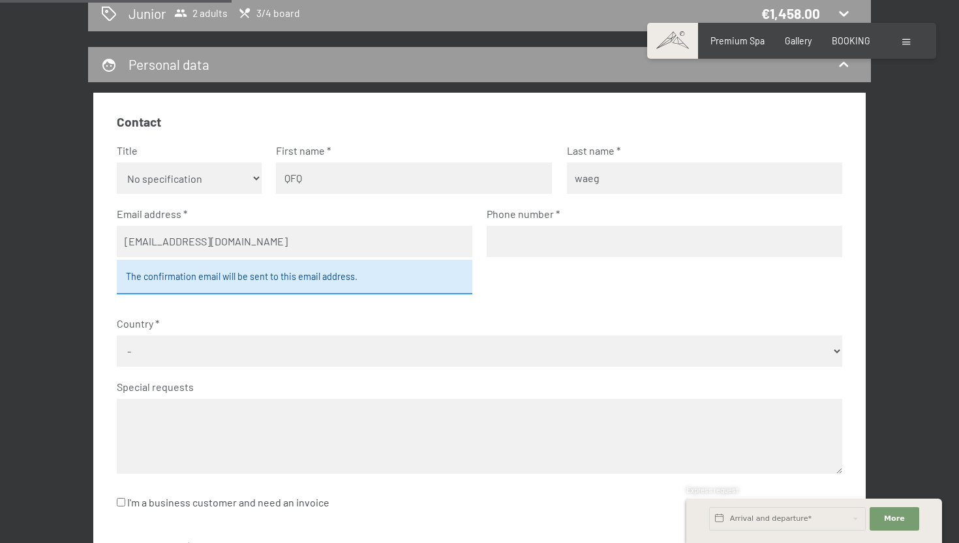
type input "waeg"
click at [601, 240] on input "tel" at bounding box center [663, 241] width 355 height 31
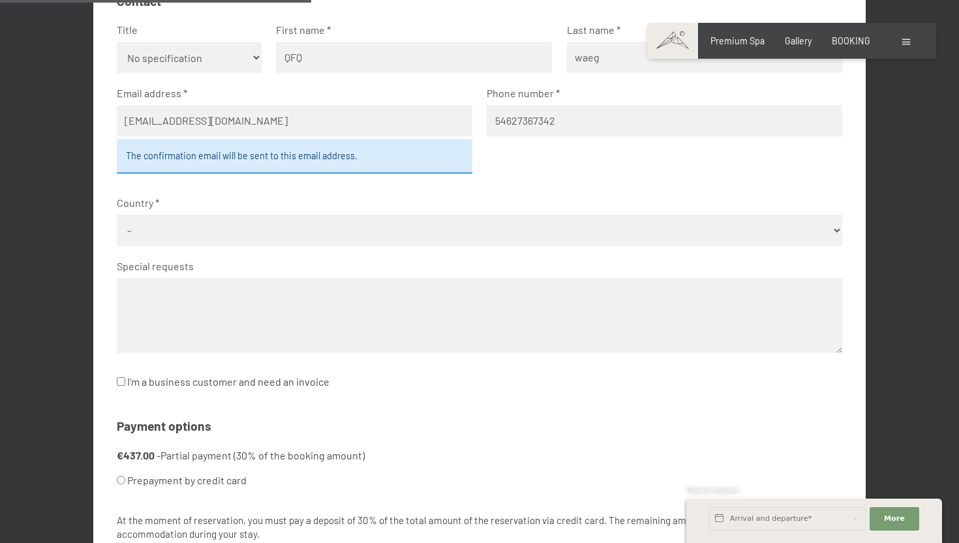
scroll to position [483, 0]
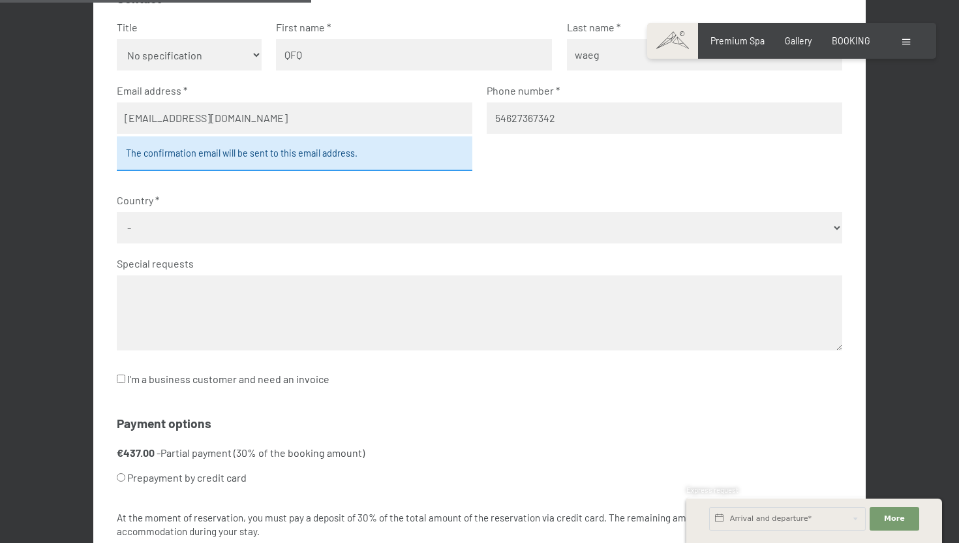
type input "54627367342"
click at [523, 225] on select "- [GEOGRAPHIC_DATA] [GEOGRAPHIC_DATA] [GEOGRAPHIC_DATA] [GEOGRAPHIC_DATA] [GEOG…" at bounding box center [480, 227] width 726 height 31
select select "[GEOGRAPHIC_DATA]"
click at [117, 212] on select "- [GEOGRAPHIC_DATA] [GEOGRAPHIC_DATA] [GEOGRAPHIC_DATA] [GEOGRAPHIC_DATA] [GEOG…" at bounding box center [480, 227] width 726 height 31
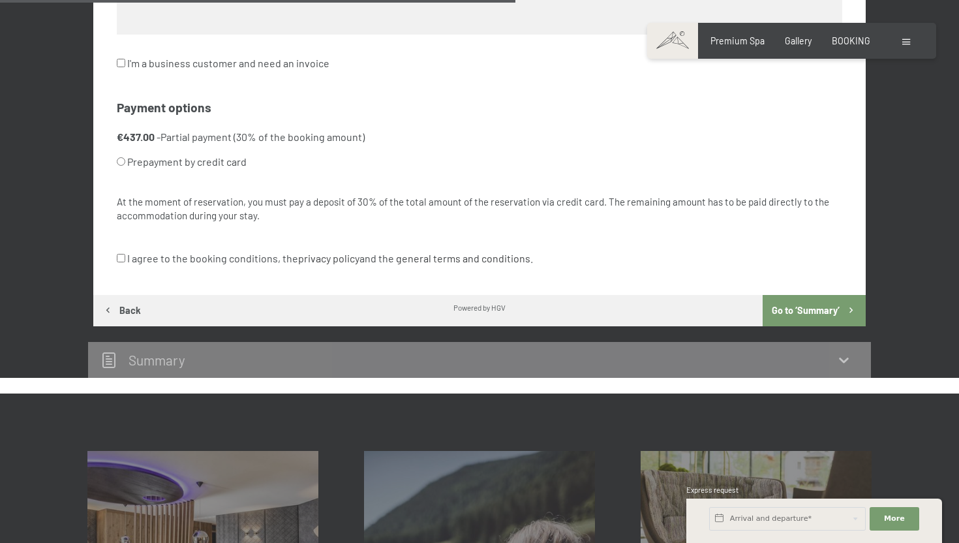
scroll to position [799, 0]
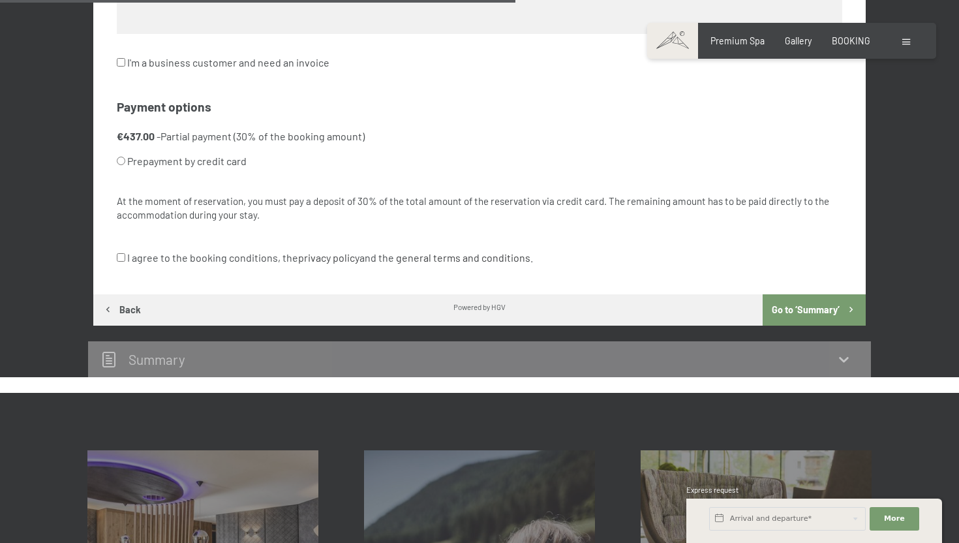
click at [802, 313] on button "Go to ‘Summary’" at bounding box center [813, 309] width 103 height 31
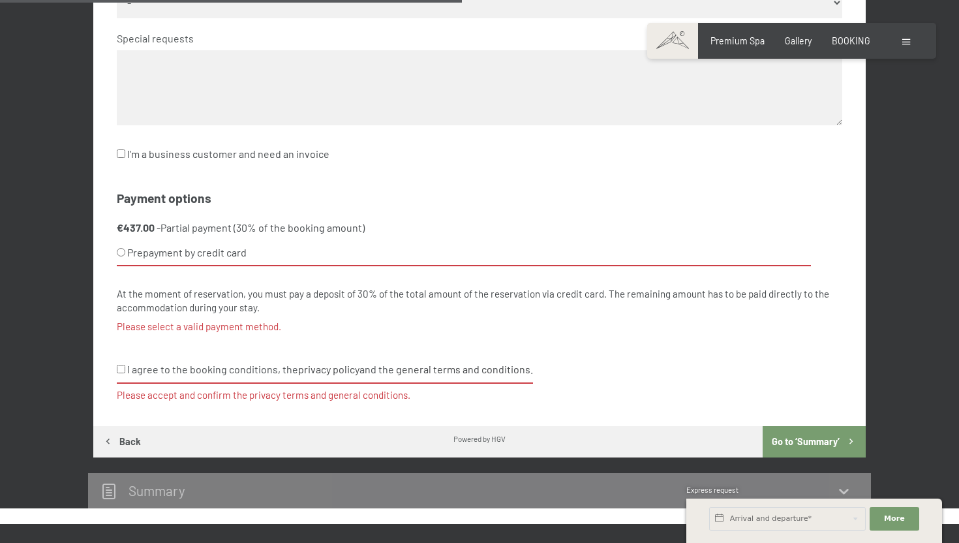
scroll to position [688, 0]
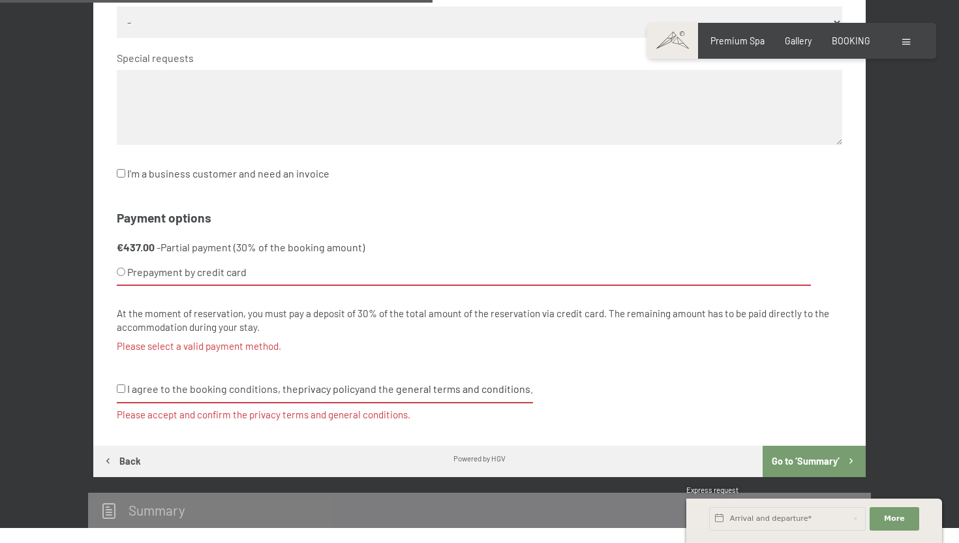
click at [307, 279] on label "Prepayment by credit card" at bounding box center [464, 273] width 695 height 26
click at [125, 276] on input "Prepayment by credit card" at bounding box center [121, 271] width 8 height 8
radio input "true"
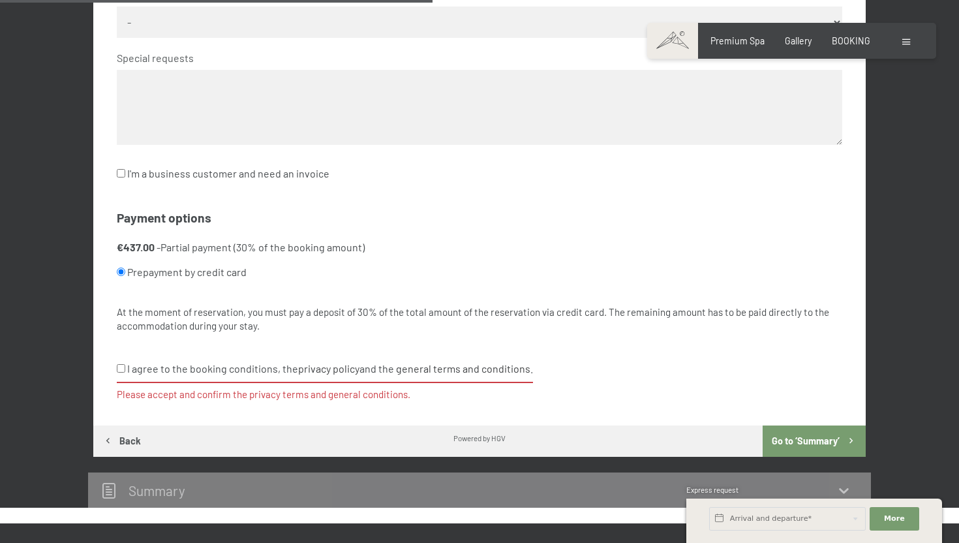
click at [233, 374] on label "I agree to the booking conditions, the privacy policy and the general terms and…" at bounding box center [325, 369] width 416 height 26
click at [125, 372] on input "I agree to the booking conditions, the privacy policy and the general terms and…" at bounding box center [121, 368] width 8 height 8
checkbox input "true"
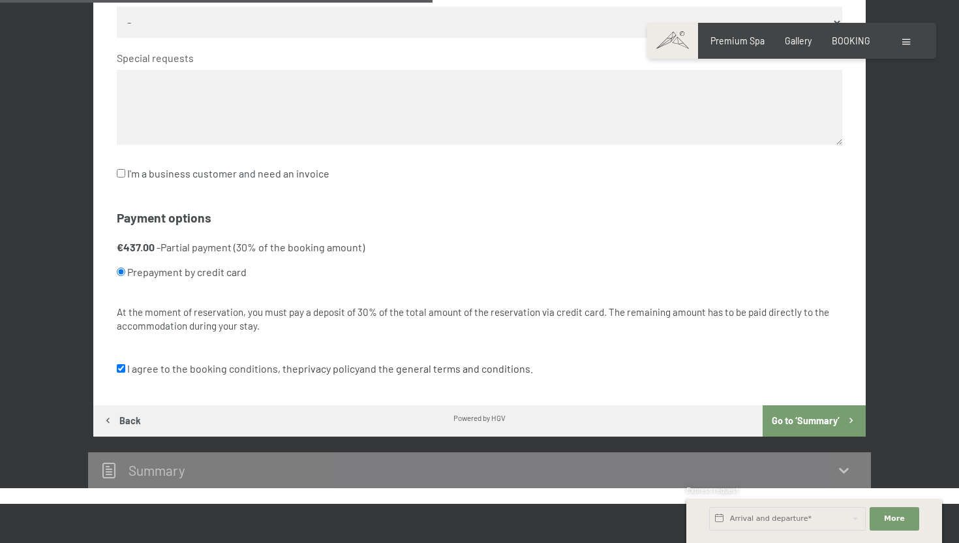
click at [813, 434] on button "Go to ‘Summary’" at bounding box center [813, 420] width 103 height 31
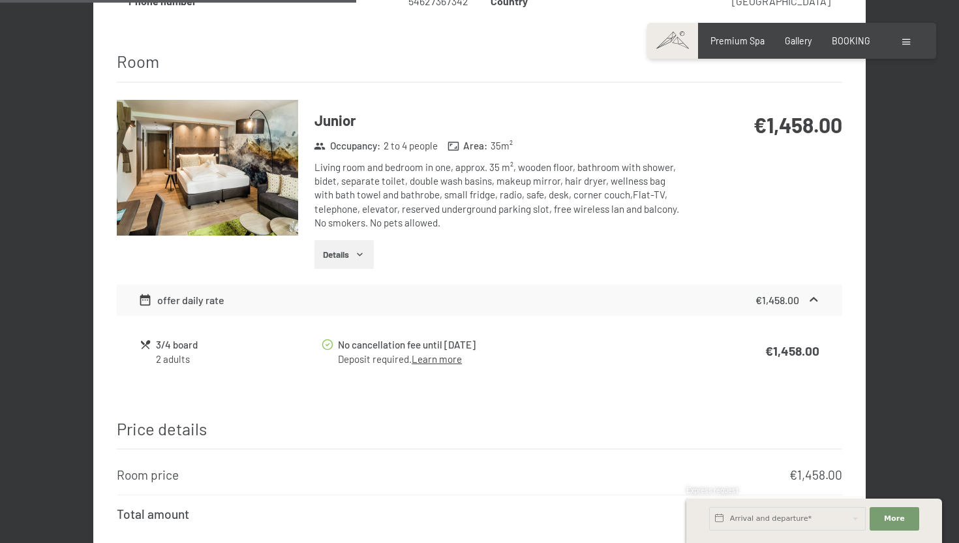
scroll to position [676, 0]
click at [800, 293] on div "€1,458.00" at bounding box center [787, 301] width 65 height 16
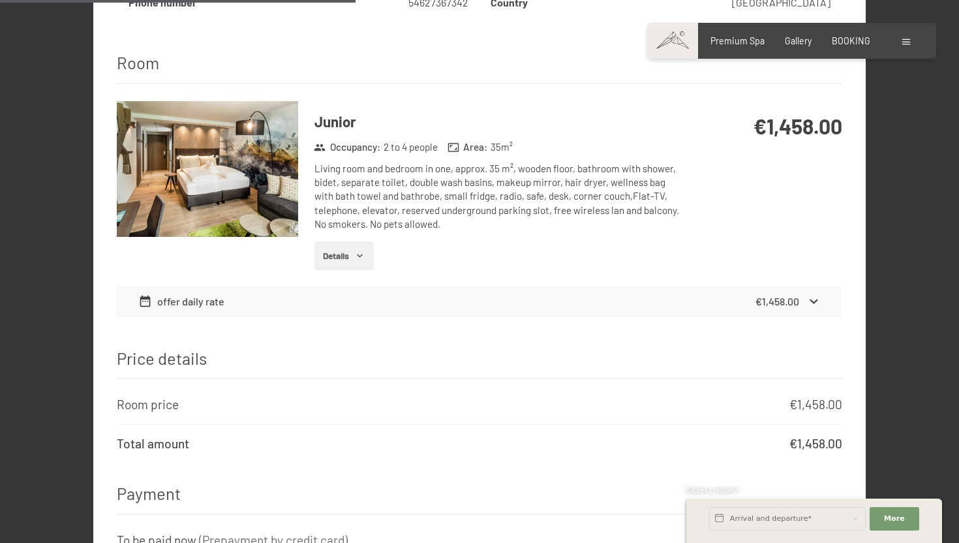
click at [800, 293] on div "€1,458.00" at bounding box center [787, 301] width 65 height 16
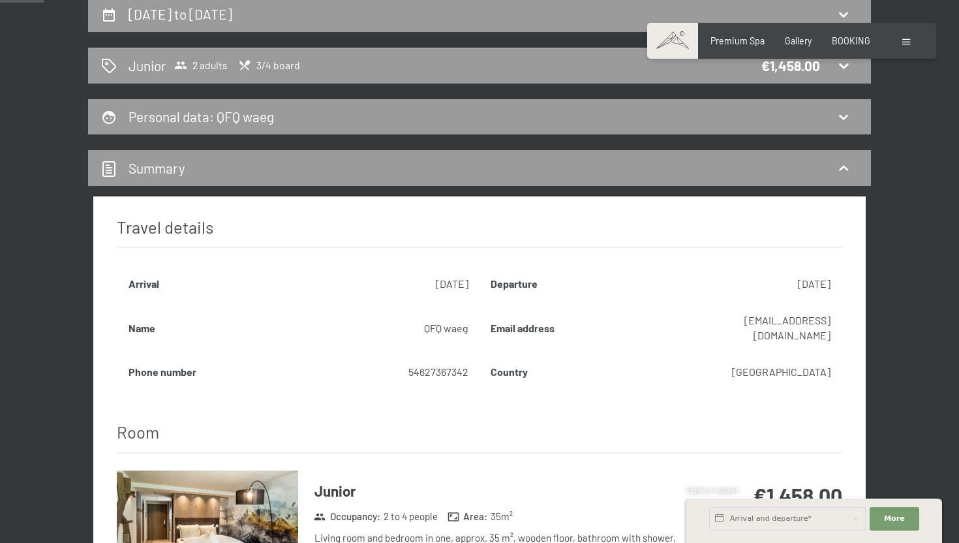
scroll to position [0, 0]
